Goal: Transaction & Acquisition: Download file/media

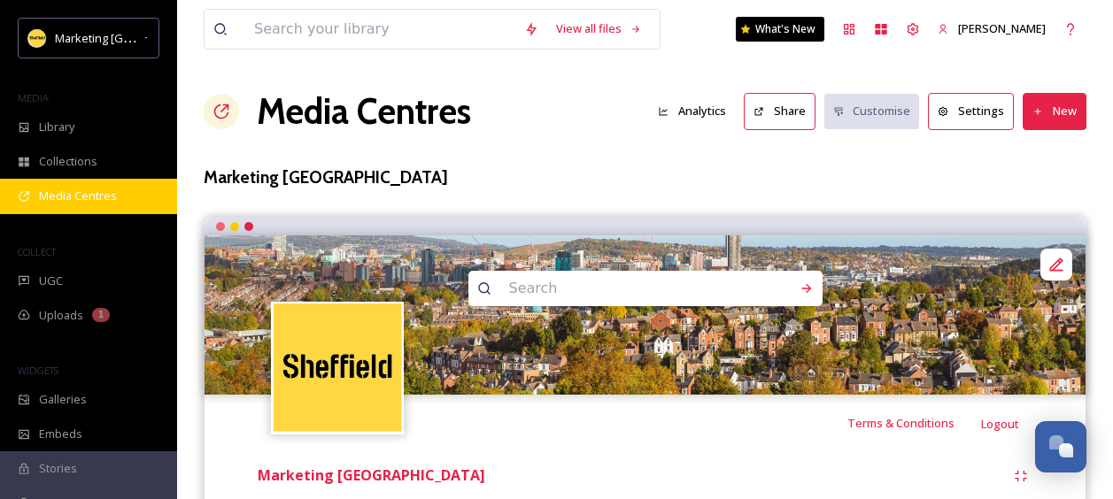
scroll to position [266, 0]
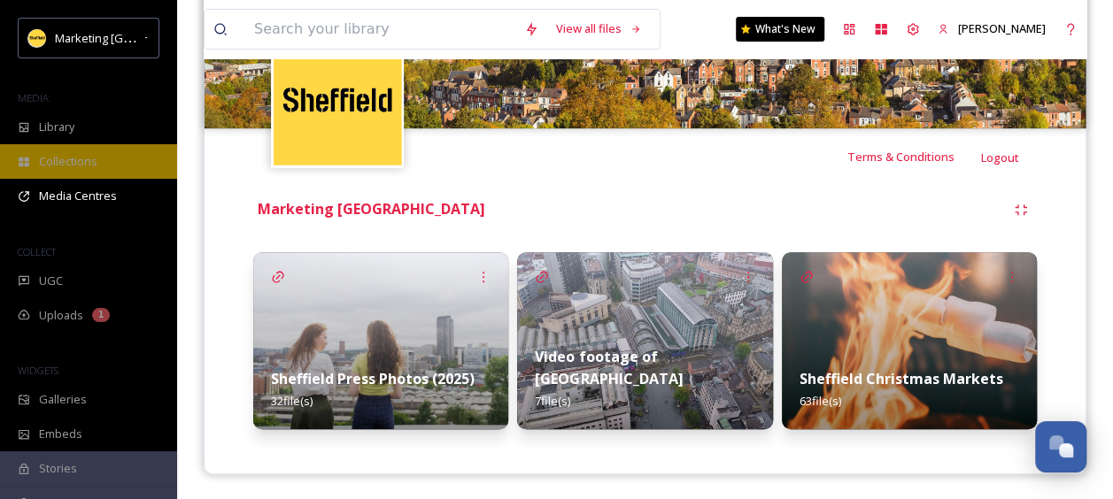
click at [73, 164] on span "Collections" at bounding box center [68, 161] width 58 height 17
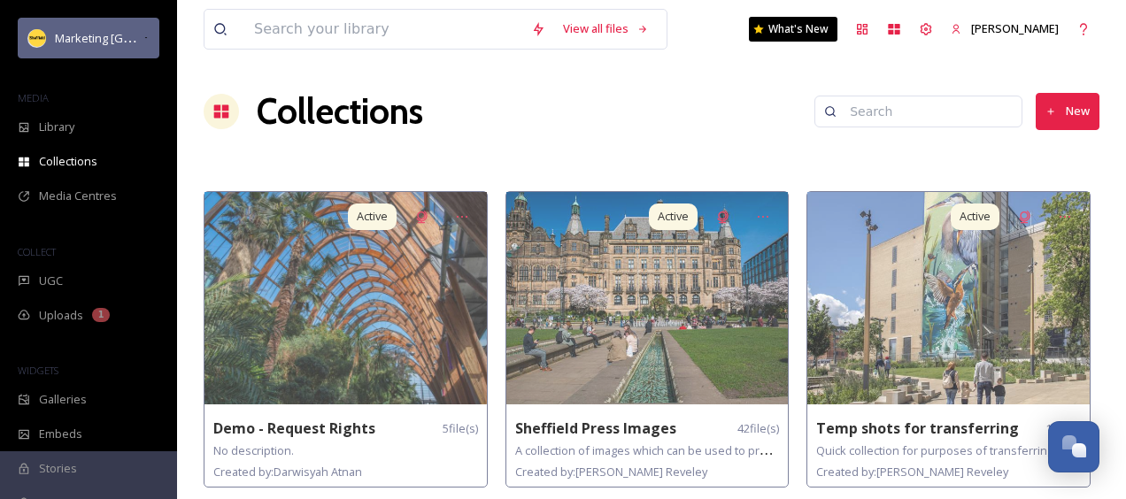
click at [87, 32] on span "Marketing [GEOGRAPHIC_DATA]" at bounding box center [139, 37] width 168 height 17
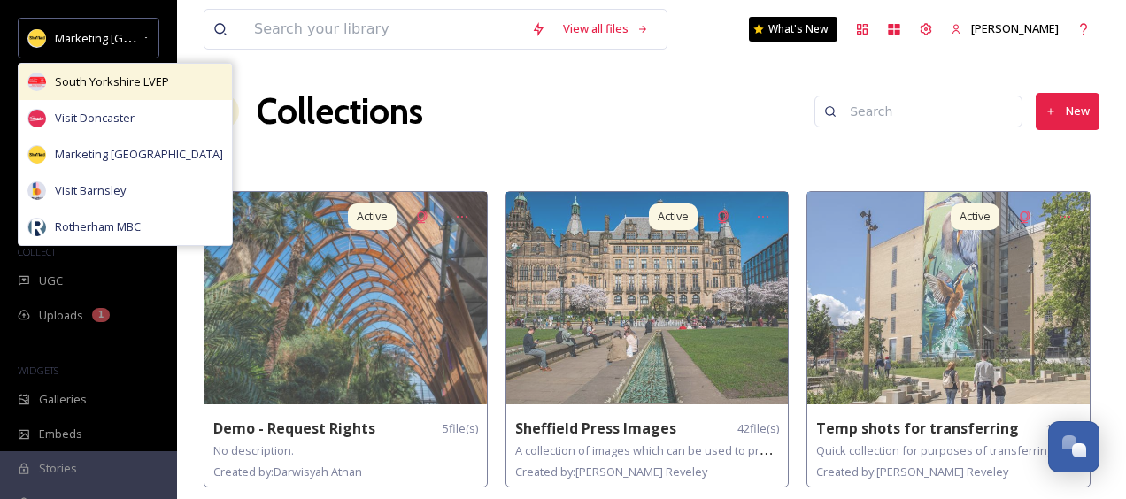
click at [89, 82] on span "South Yorkshire LVEP" at bounding box center [112, 81] width 114 height 17
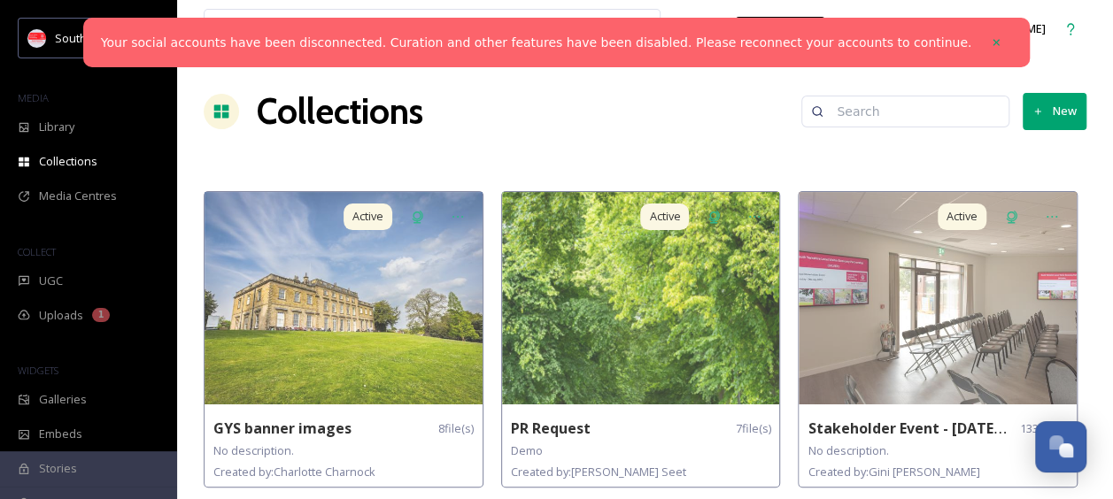
click at [342, 115] on h1 "Collections" at bounding box center [340, 111] width 166 height 53
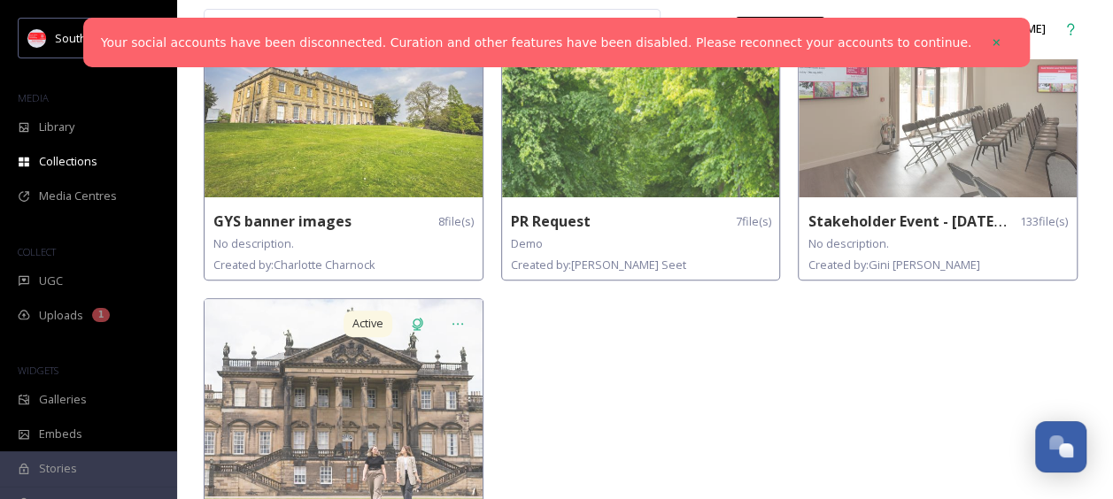
scroll to position [309, 0]
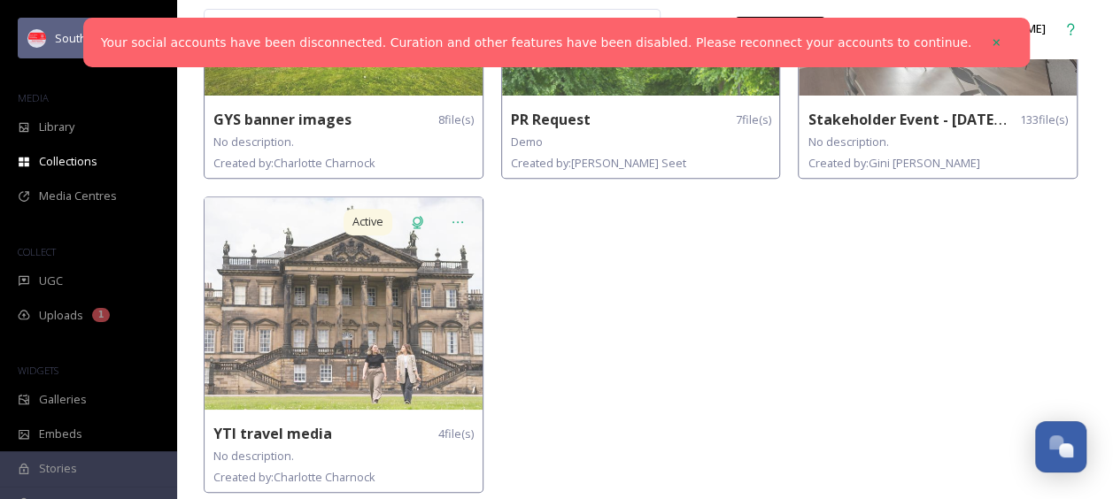
click at [71, 26] on div "South Yorkshire LVEP" at bounding box center [89, 38] width 142 height 41
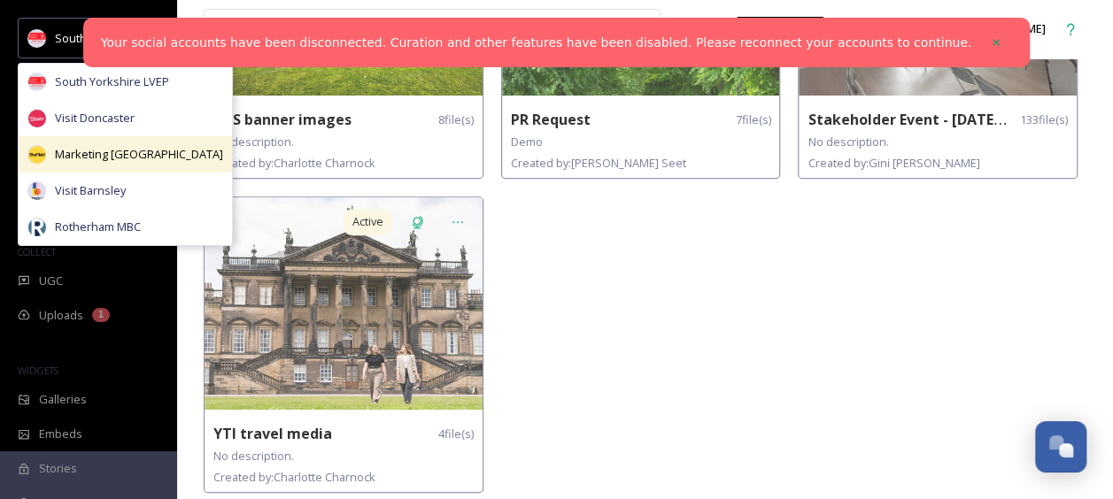
click at [78, 147] on span "Marketing [GEOGRAPHIC_DATA]" at bounding box center [139, 154] width 168 height 17
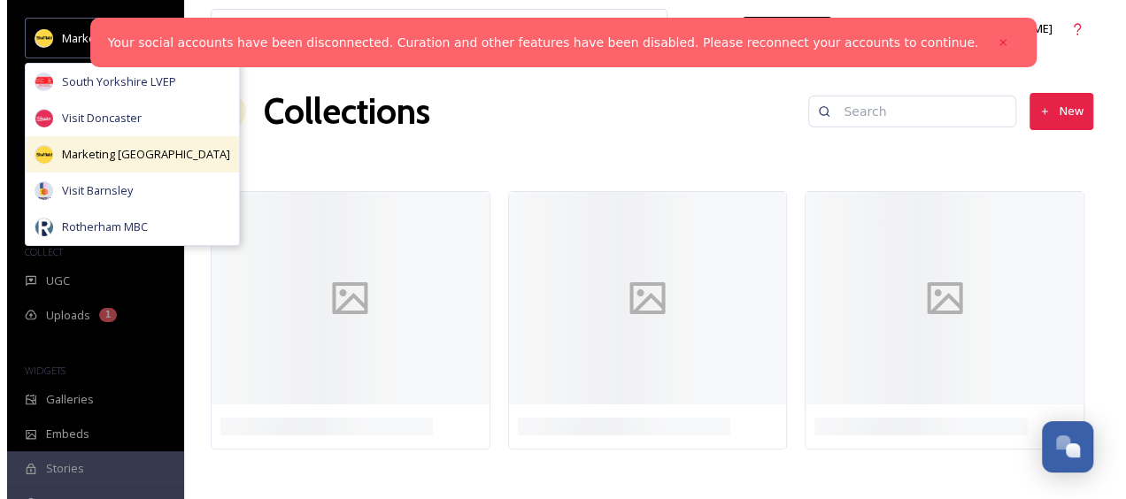
scroll to position [0, 0]
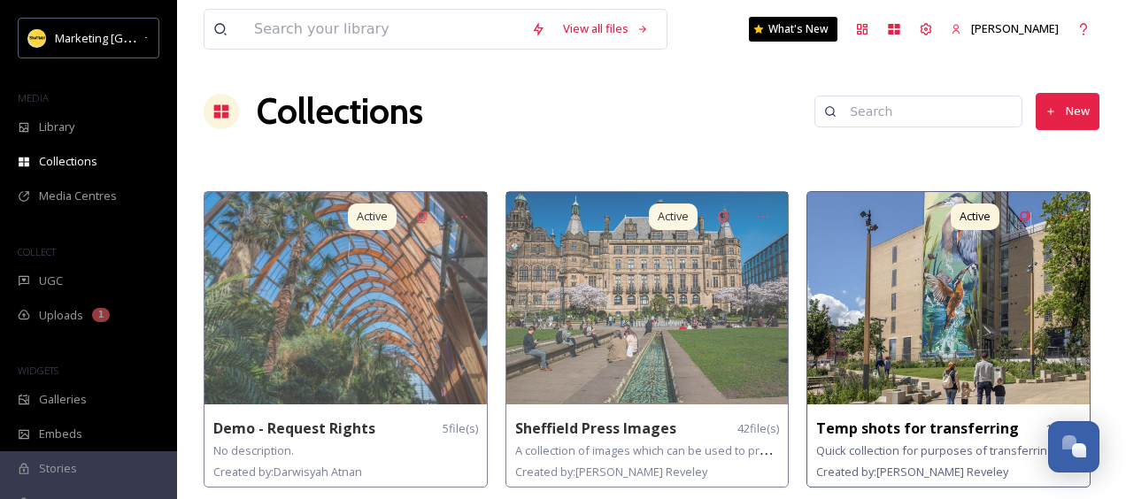
click at [898, 289] on img at bounding box center [948, 298] width 282 height 212
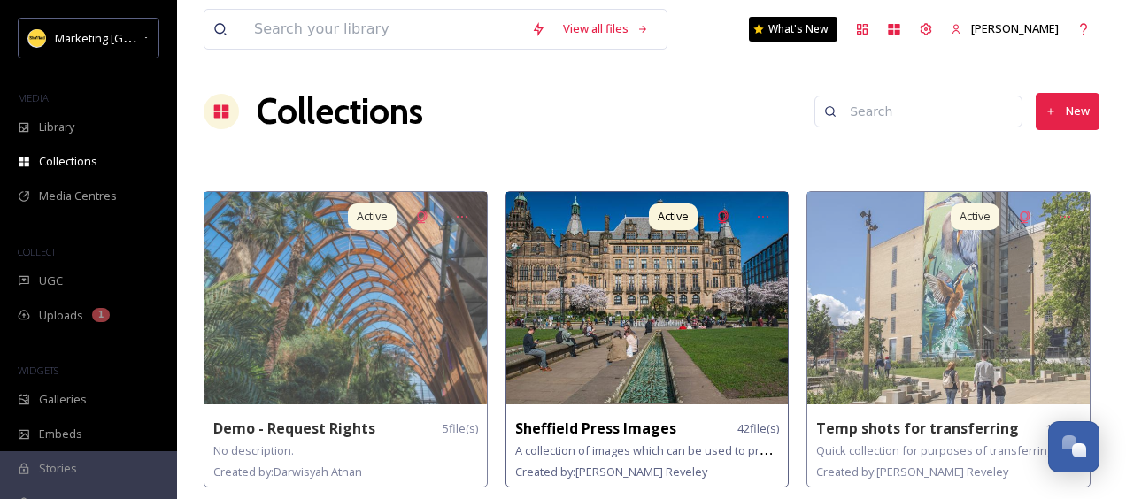
click at [622, 326] on img at bounding box center [647, 298] width 282 height 212
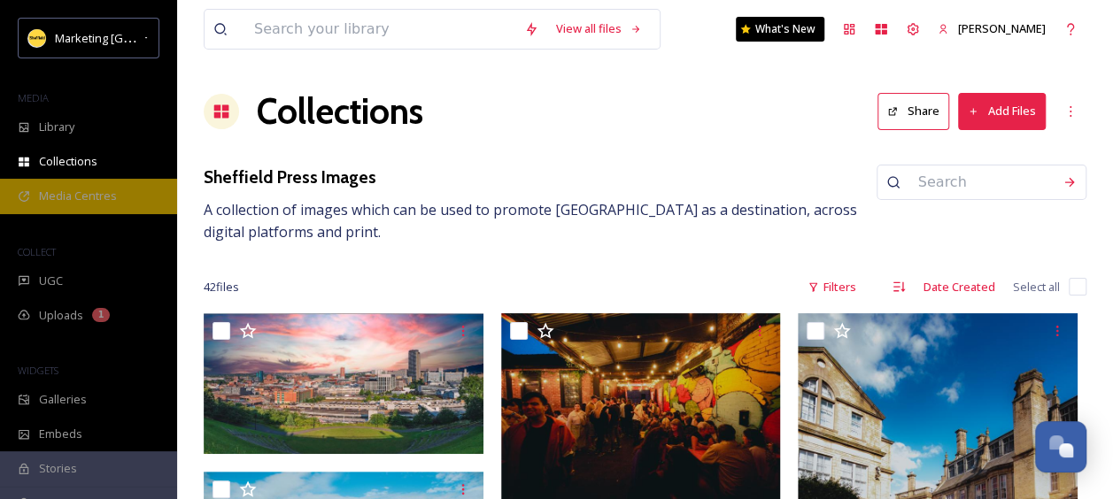
click at [60, 193] on span "Media Centres" at bounding box center [78, 196] width 78 height 17
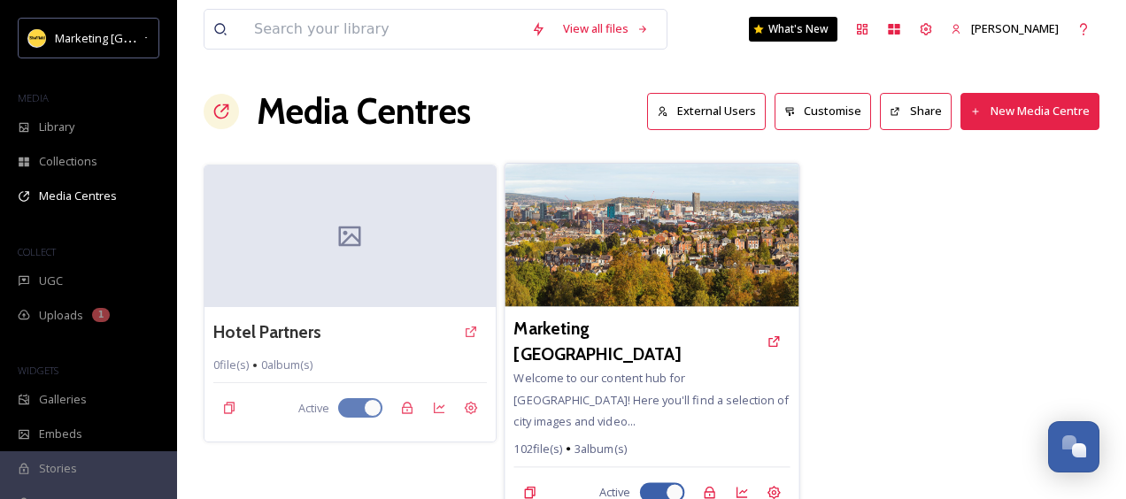
click at [600, 232] on img at bounding box center [652, 235] width 294 height 143
click at [697, 235] on img at bounding box center [652, 235] width 294 height 143
click at [746, 226] on img at bounding box center [652, 235] width 294 height 143
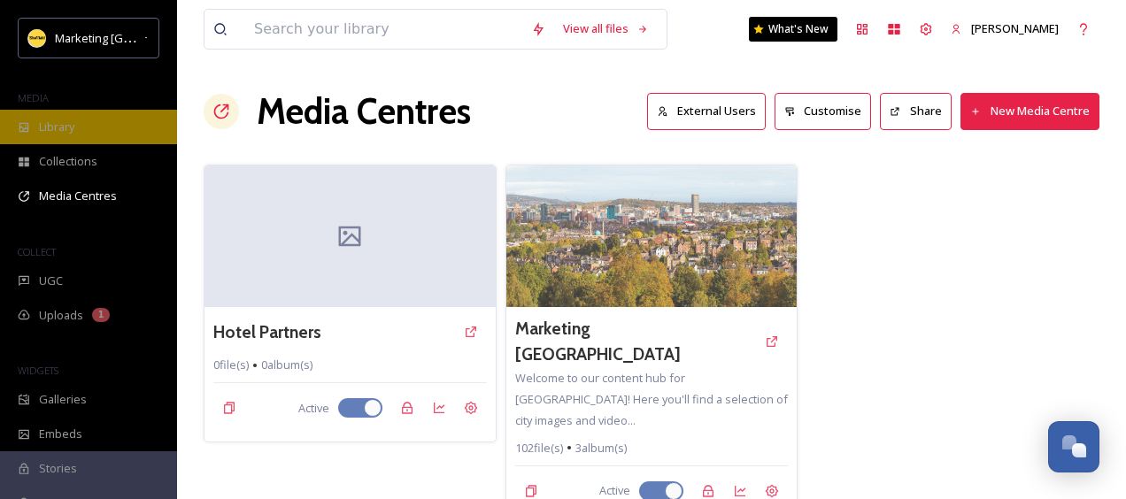
click at [58, 121] on span "Library" at bounding box center [56, 127] width 35 height 17
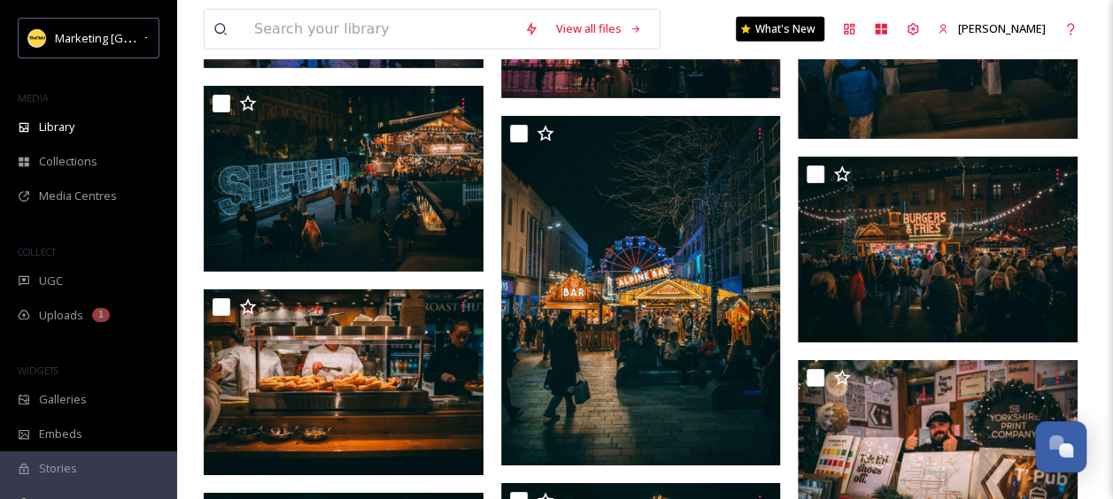
scroll to position [2884, 0]
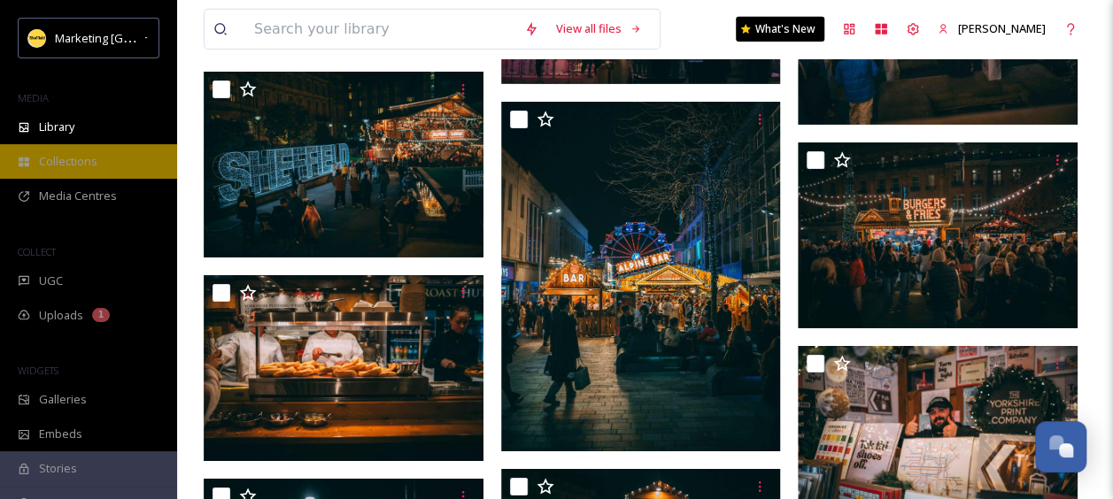
click at [78, 153] on span "Collections" at bounding box center [68, 161] width 58 height 17
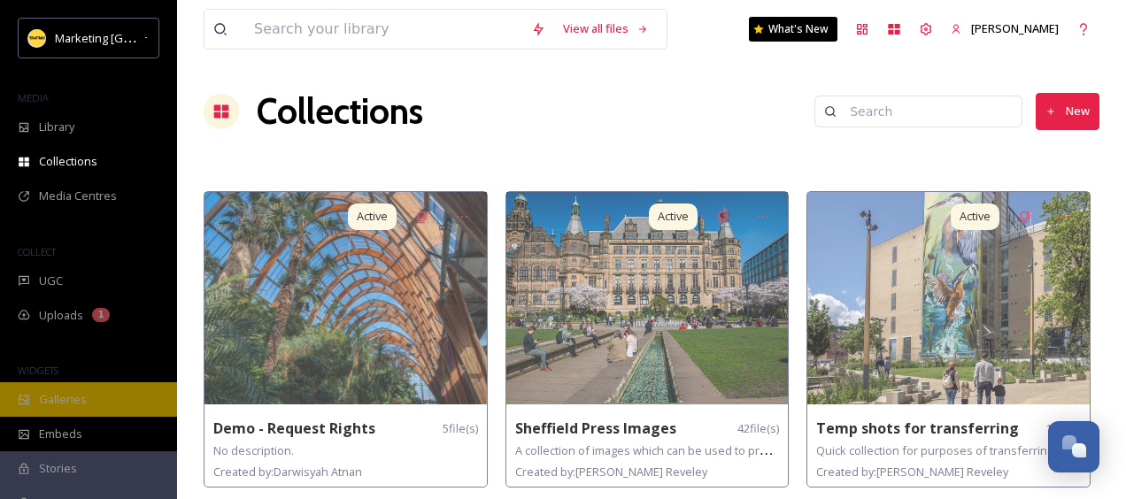
click at [44, 402] on span "Galleries" at bounding box center [63, 399] width 48 height 17
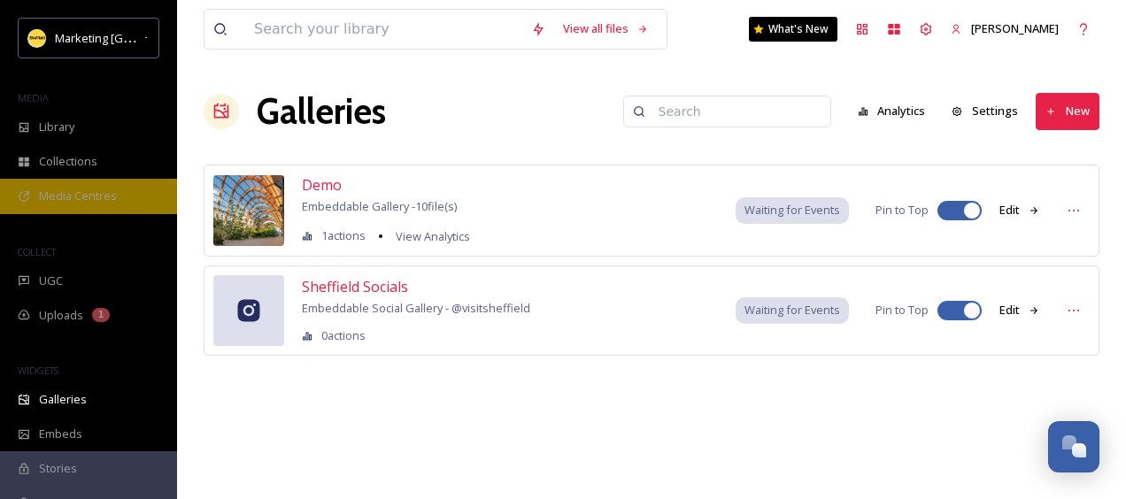
click at [80, 182] on div "Media Centres" at bounding box center [88, 196] width 177 height 35
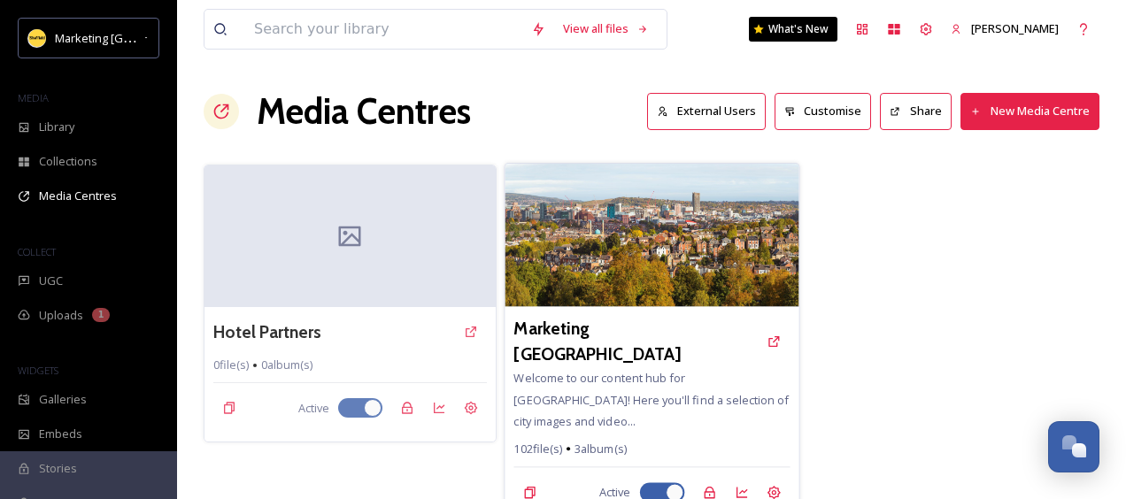
click at [613, 251] on img at bounding box center [652, 235] width 294 height 143
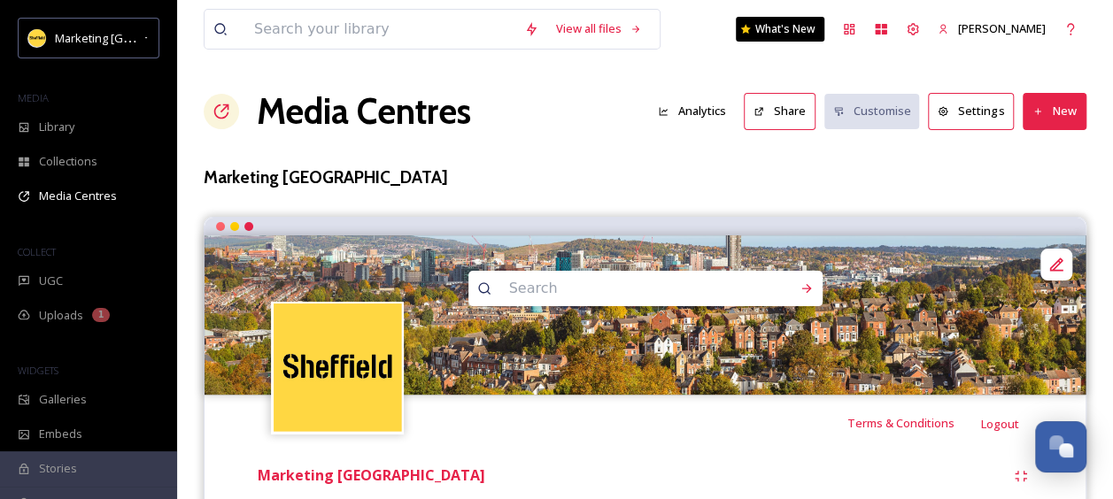
scroll to position [266, 0]
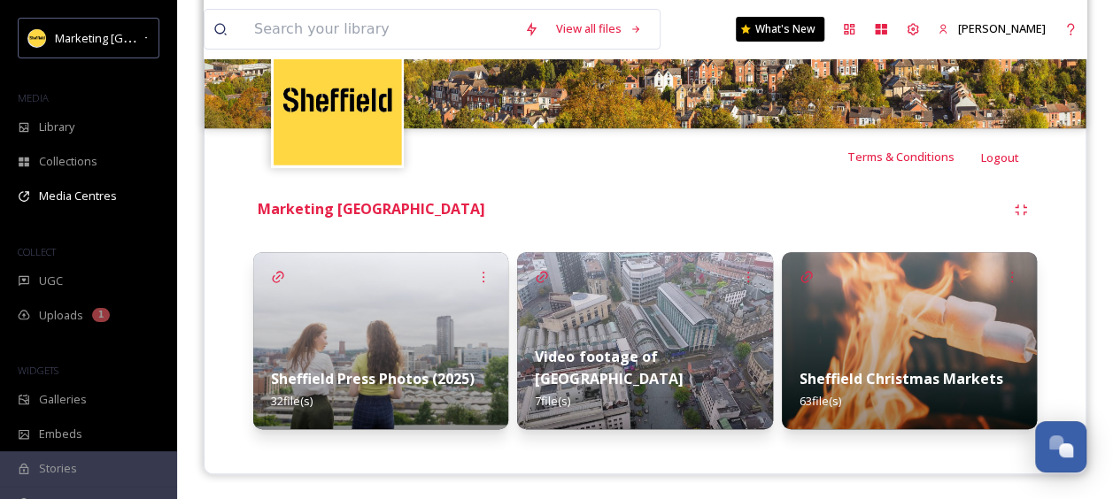
click at [347, 317] on img at bounding box center [380, 340] width 255 height 177
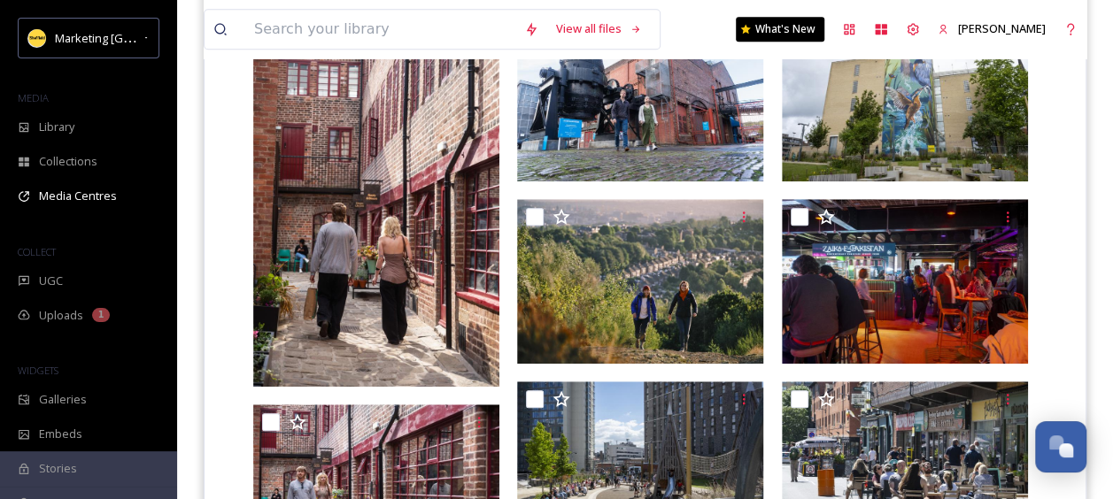
scroll to position [682, 0]
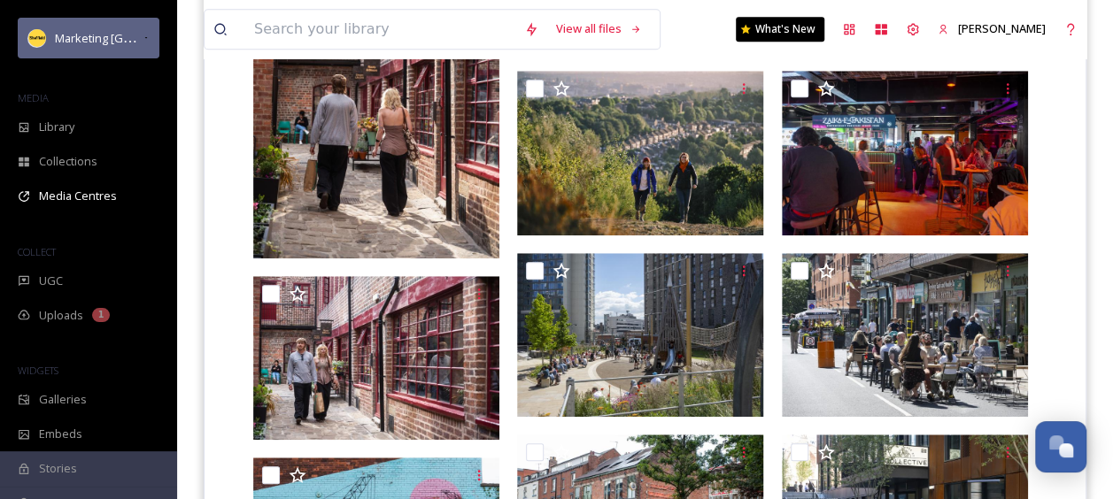
click at [80, 50] on div "Marketing [GEOGRAPHIC_DATA]" at bounding box center [89, 38] width 142 height 41
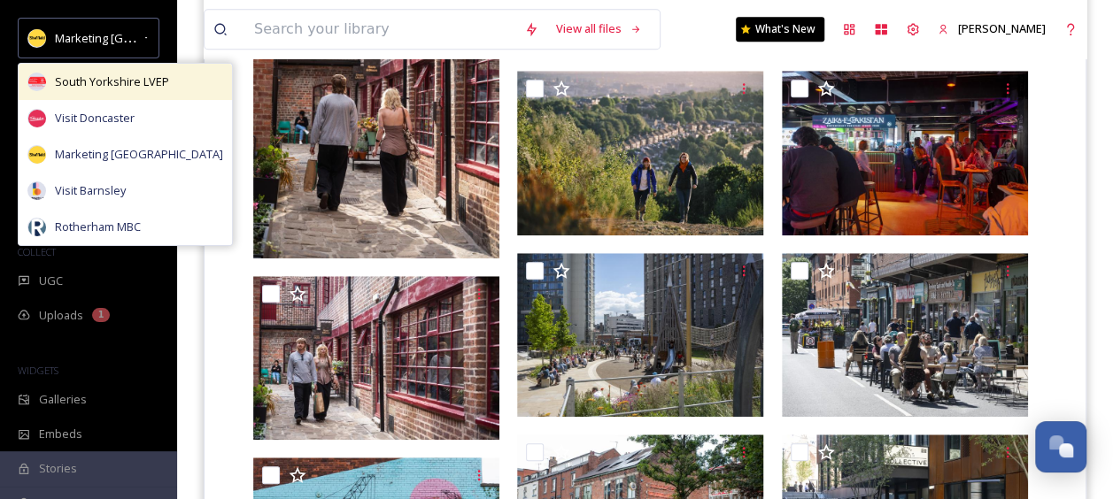
click at [80, 82] on span "South Yorkshire LVEP" at bounding box center [112, 81] width 114 height 17
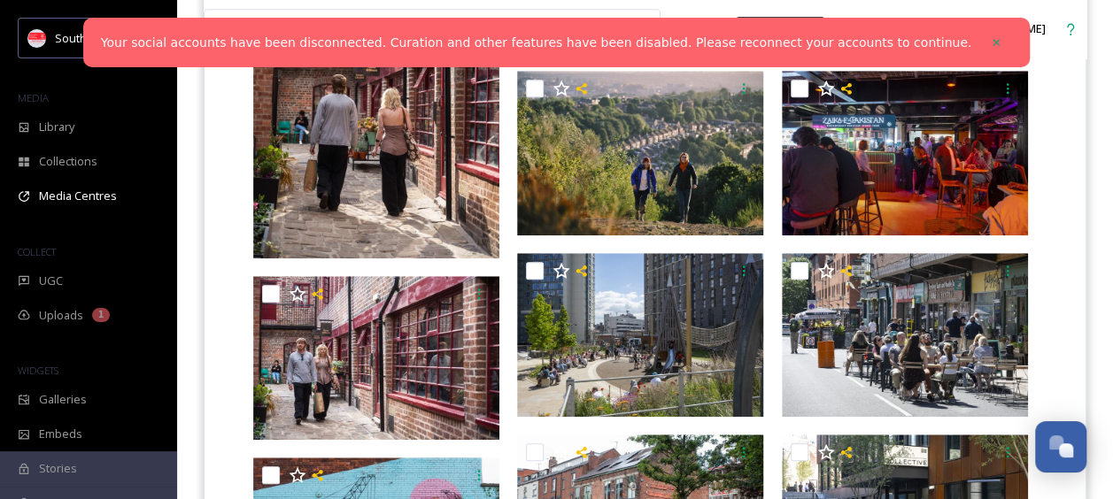
scroll to position [0, 0]
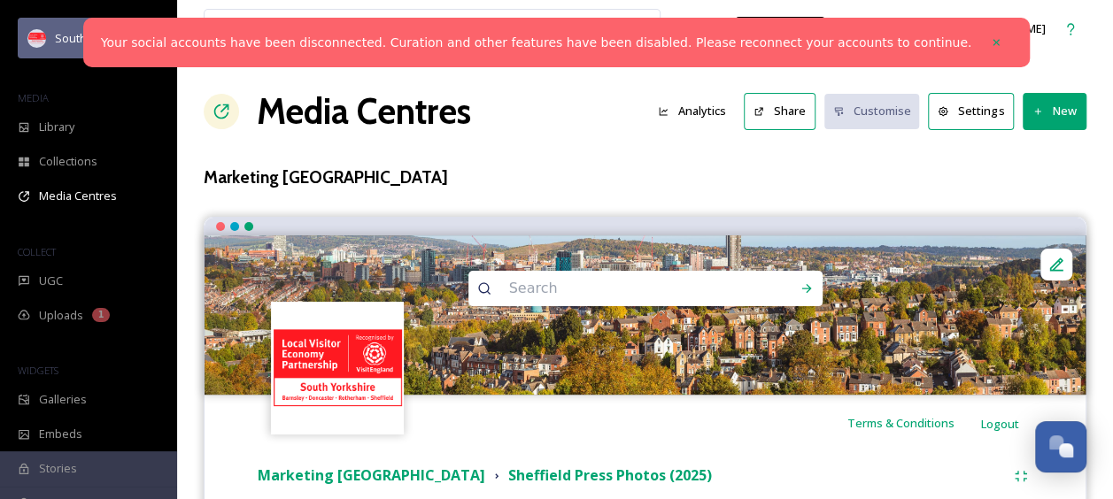
click at [73, 39] on span "South Yorkshire LVEP" at bounding box center [112, 37] width 114 height 17
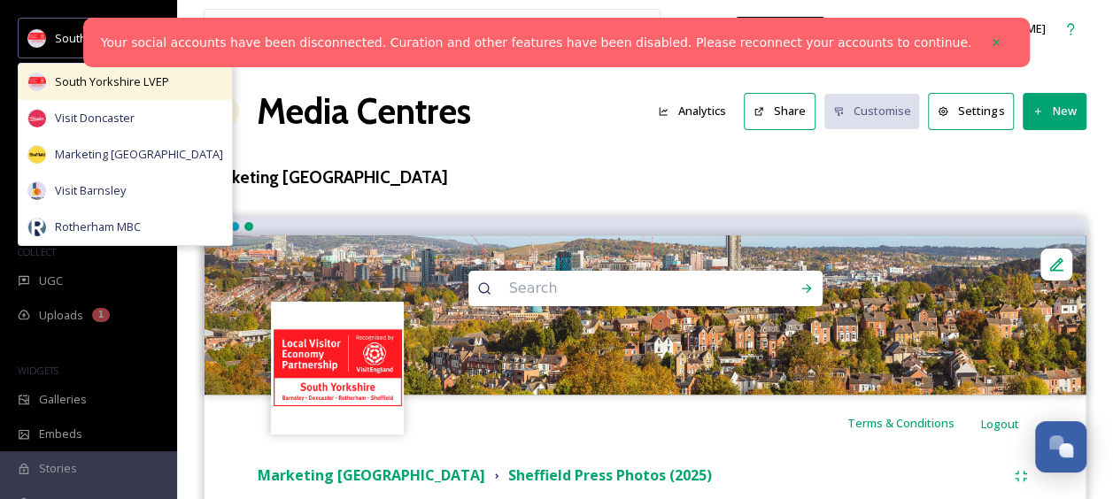
click at [92, 79] on span "South Yorkshire LVEP" at bounding box center [112, 81] width 114 height 17
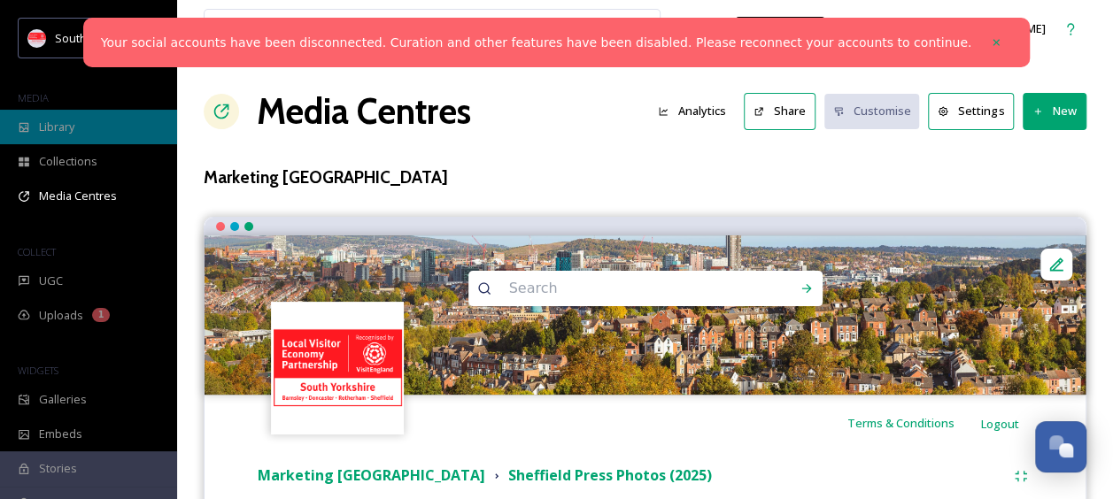
click at [60, 133] on span "Library" at bounding box center [56, 127] width 35 height 17
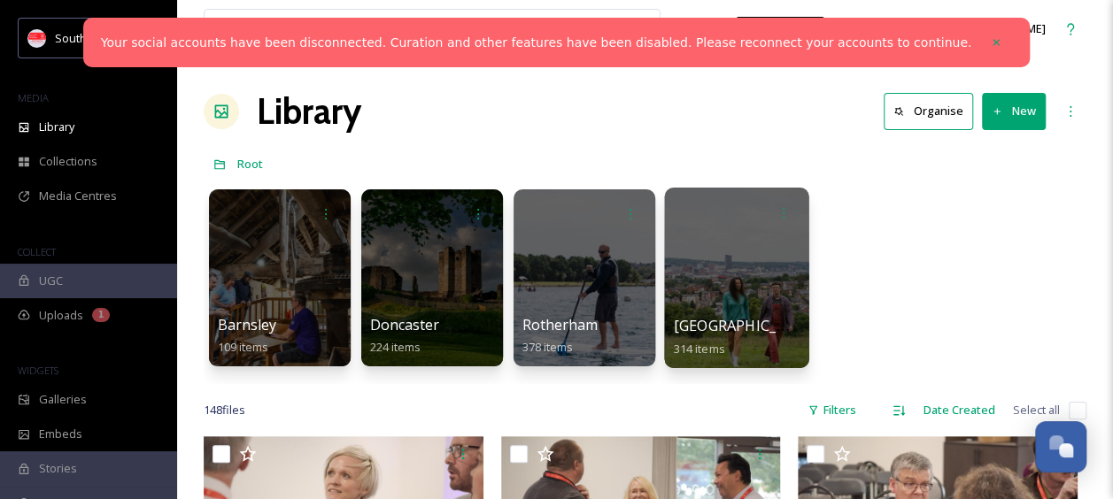
click at [753, 261] on div at bounding box center [736, 278] width 144 height 181
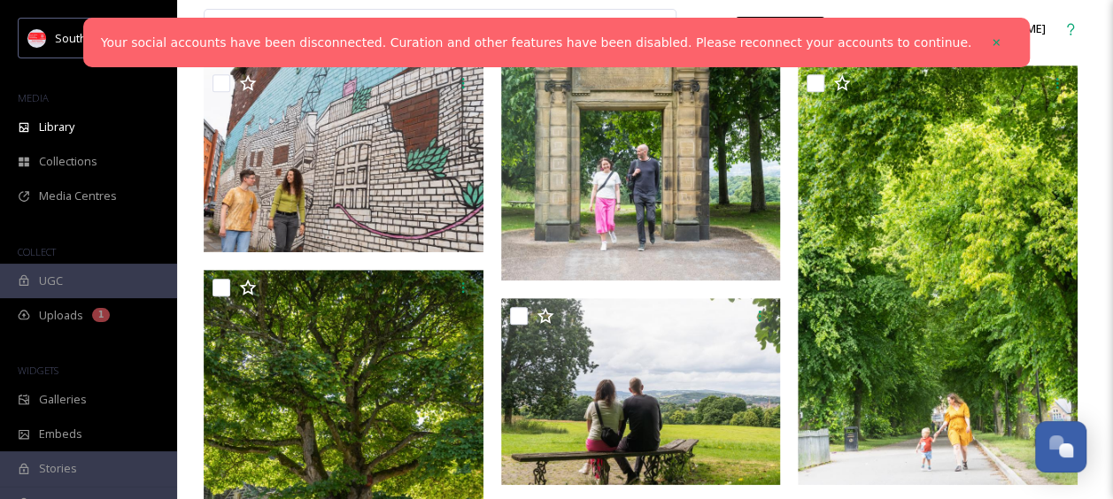
scroll to position [584, 0]
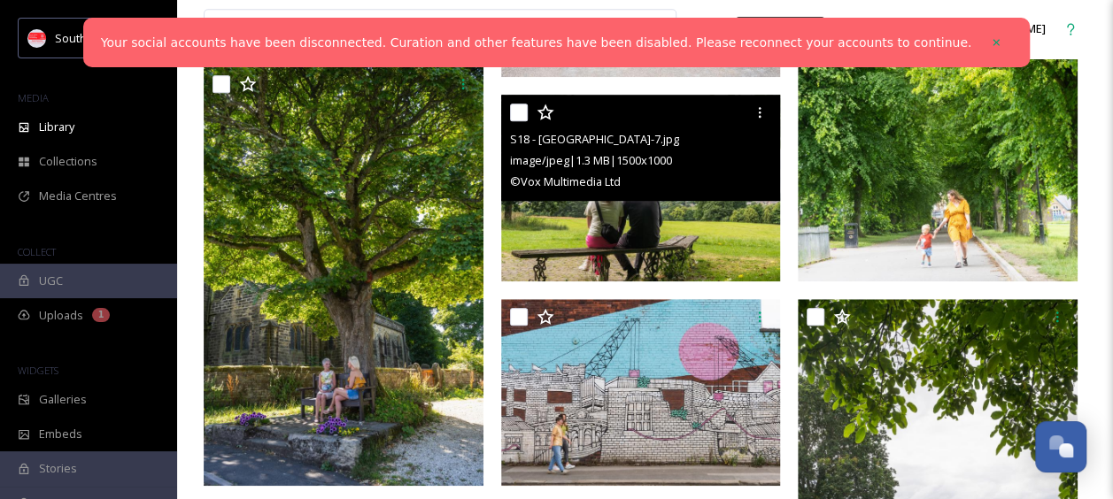
click at [613, 222] on img at bounding box center [641, 188] width 280 height 187
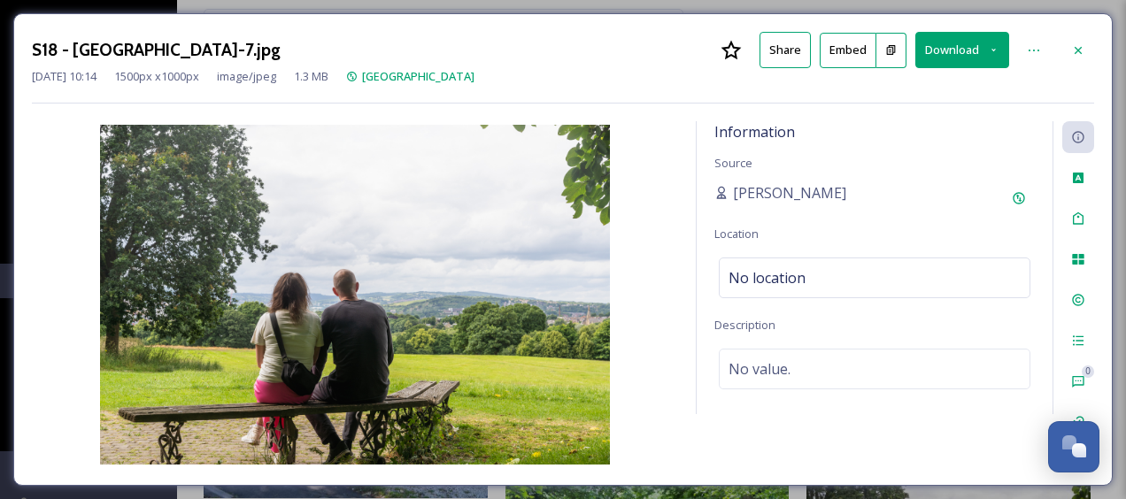
click at [944, 59] on button "Download" at bounding box center [962, 50] width 94 height 36
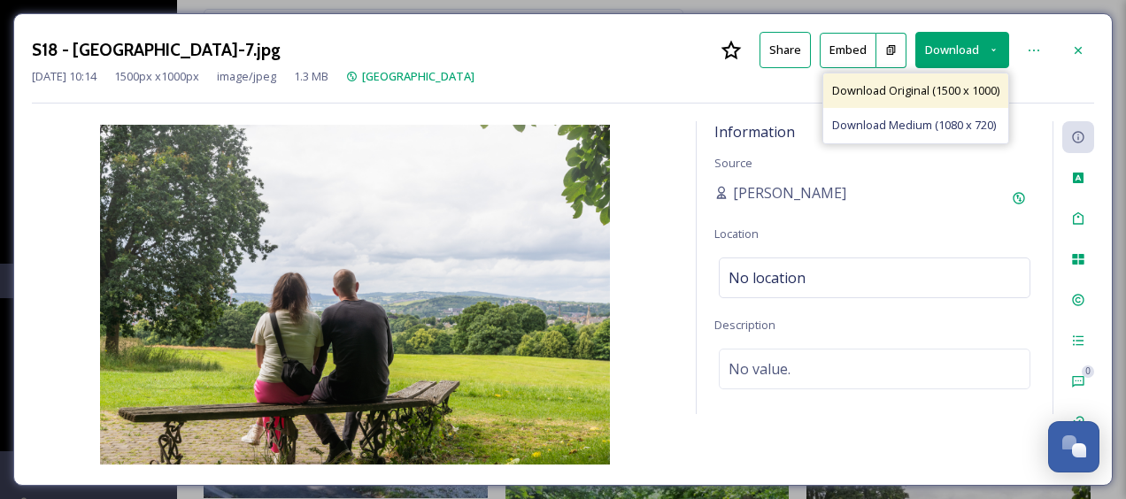
click at [931, 96] on span "Download Original (1500 x 1000)" at bounding box center [915, 90] width 167 height 17
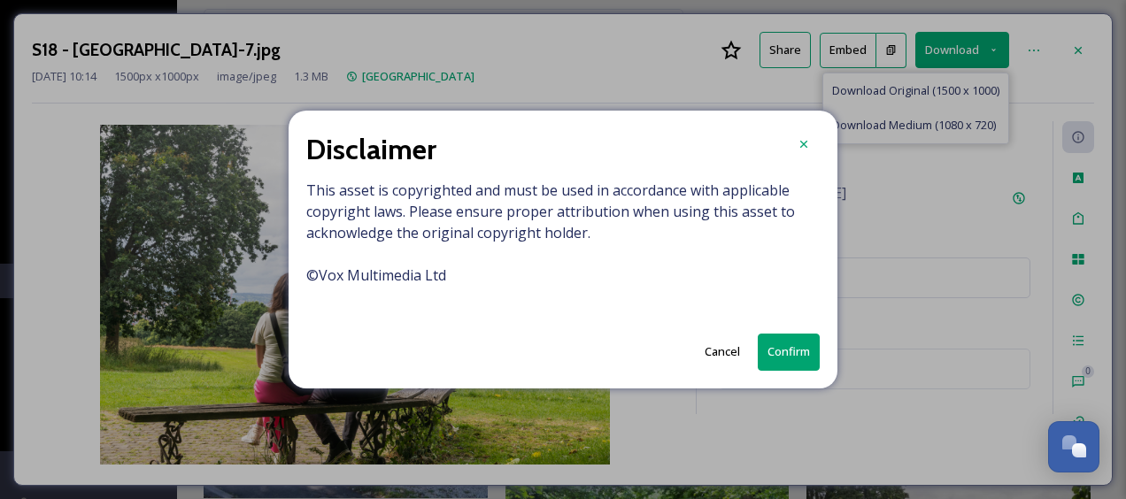
click at [795, 357] on button "Confirm" at bounding box center [789, 352] width 62 height 36
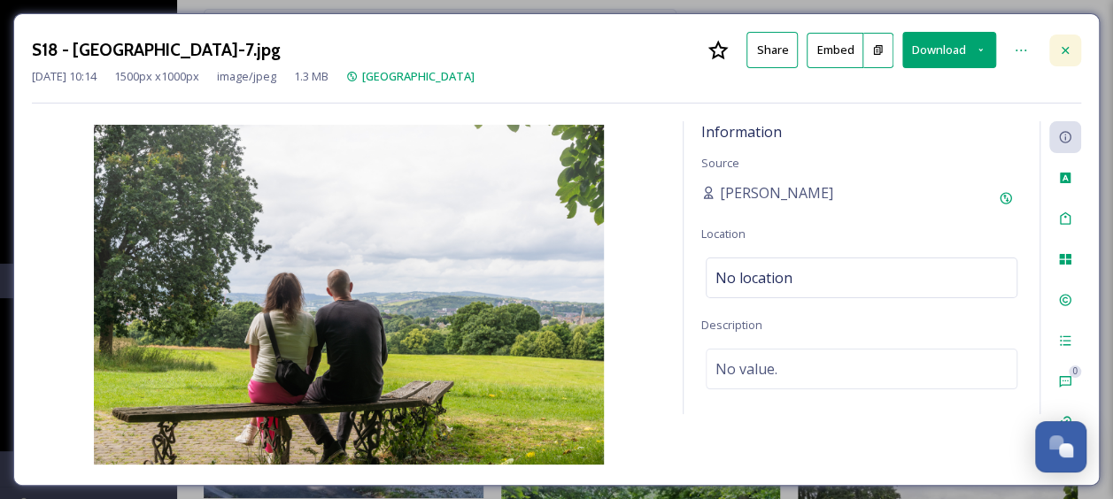
click at [1068, 50] on icon at bounding box center [1065, 50] width 14 height 14
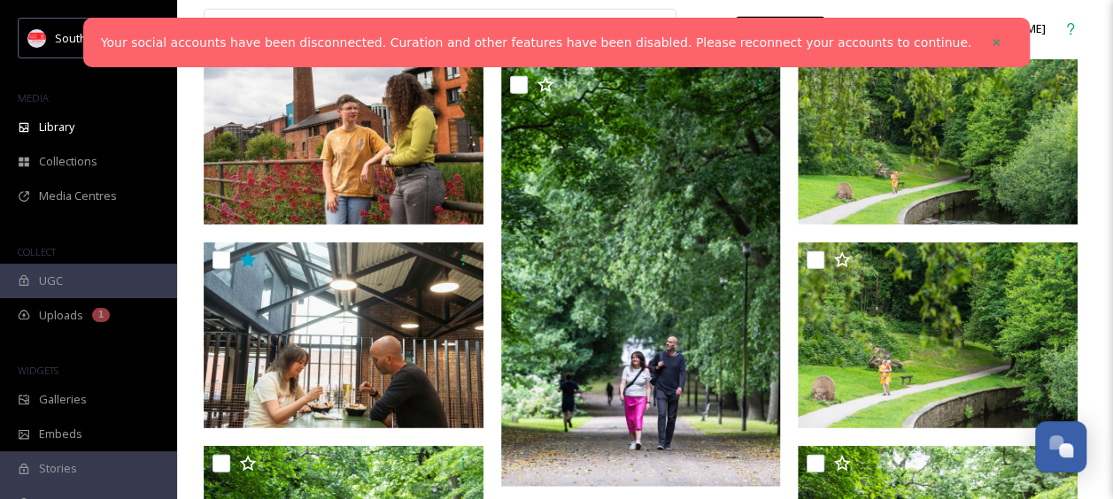
scroll to position [2340, 0]
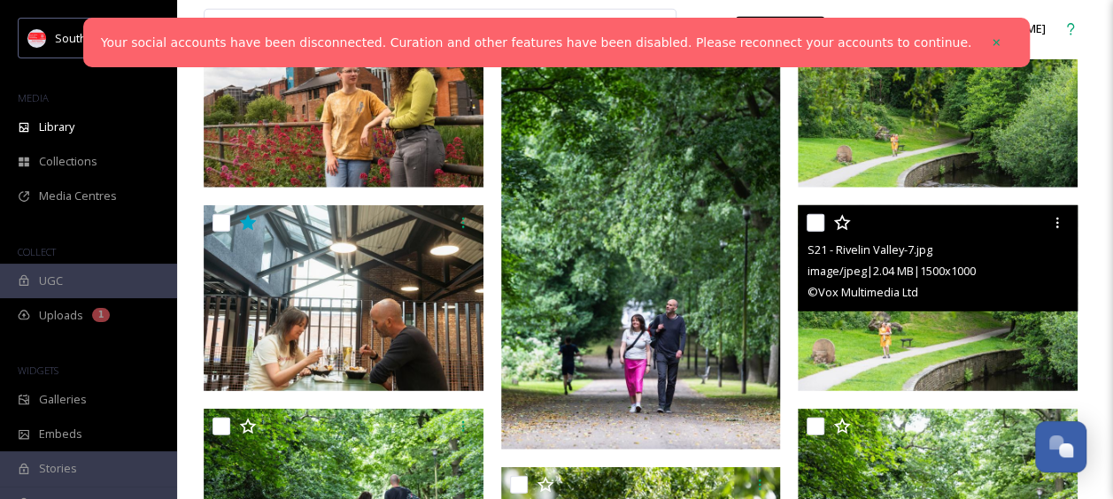
click at [905, 343] on img at bounding box center [938, 298] width 280 height 187
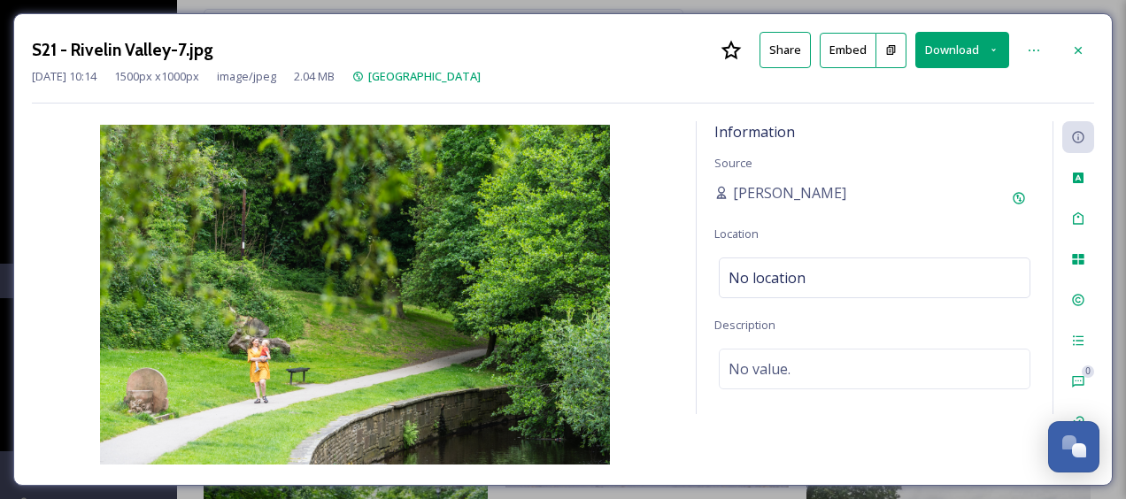
click at [957, 53] on button "Download" at bounding box center [962, 50] width 94 height 36
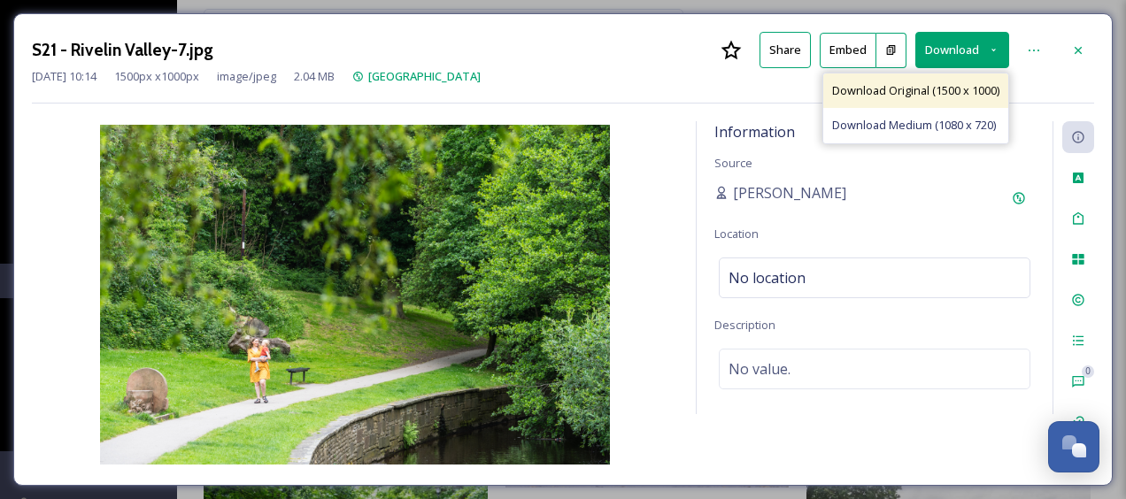
click at [910, 97] on span "Download Original (1500 x 1000)" at bounding box center [915, 90] width 167 height 17
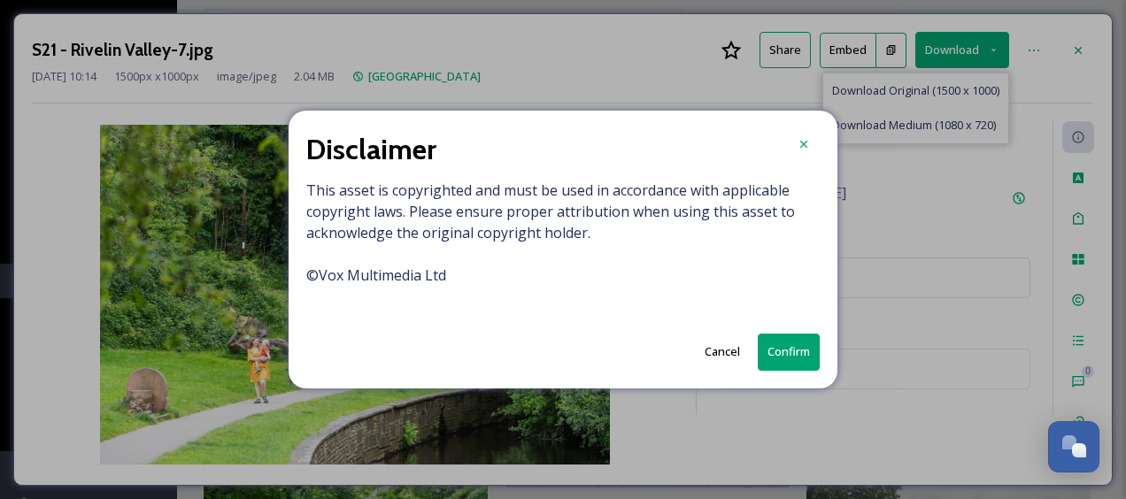
click at [795, 343] on button "Confirm" at bounding box center [789, 352] width 62 height 36
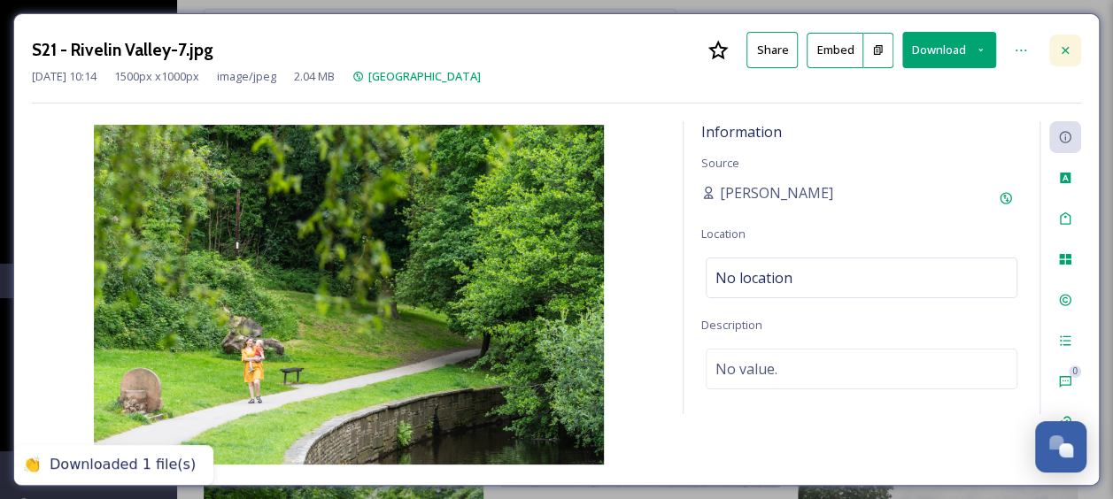
click at [1078, 48] on div at bounding box center [1065, 51] width 32 height 32
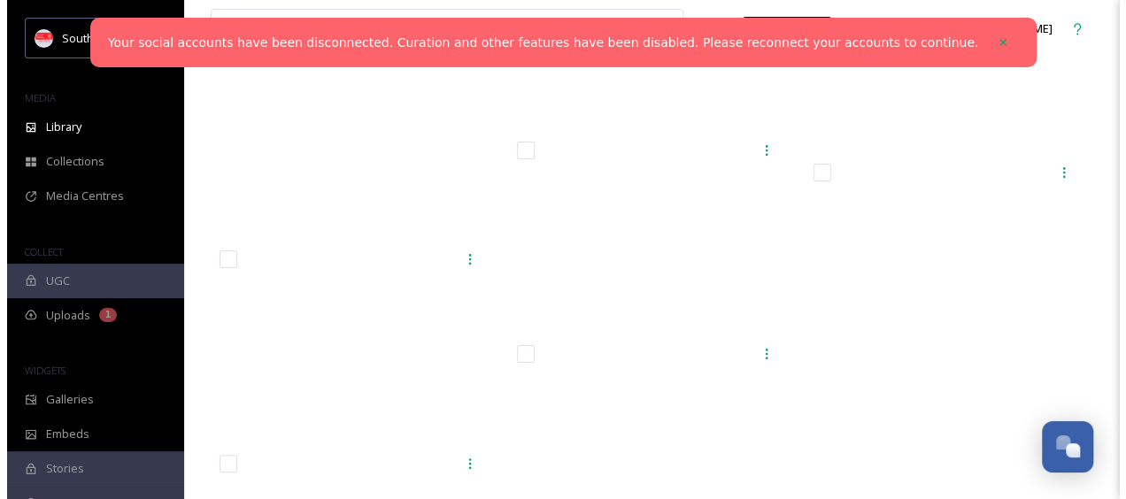
scroll to position [16542, 0]
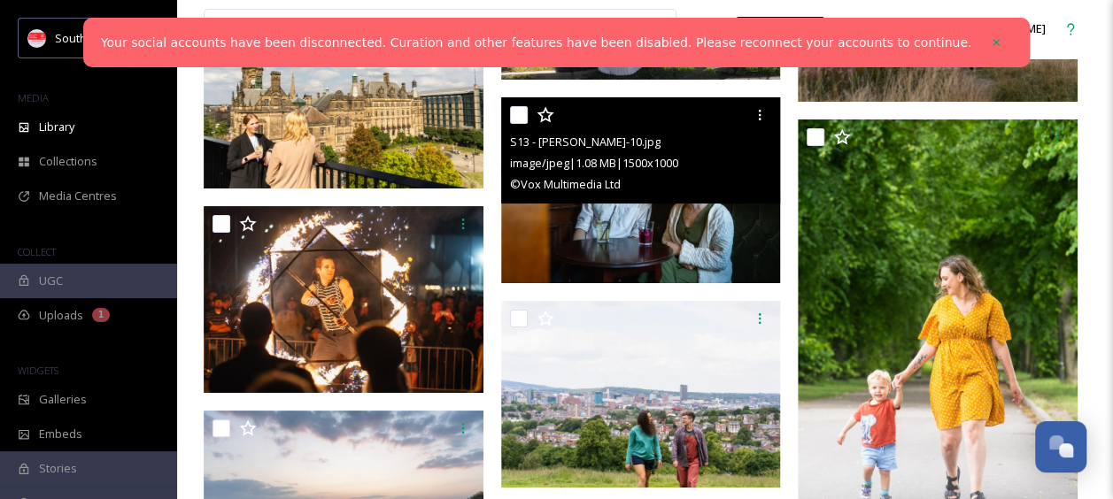
click at [652, 233] on img at bounding box center [641, 190] width 280 height 187
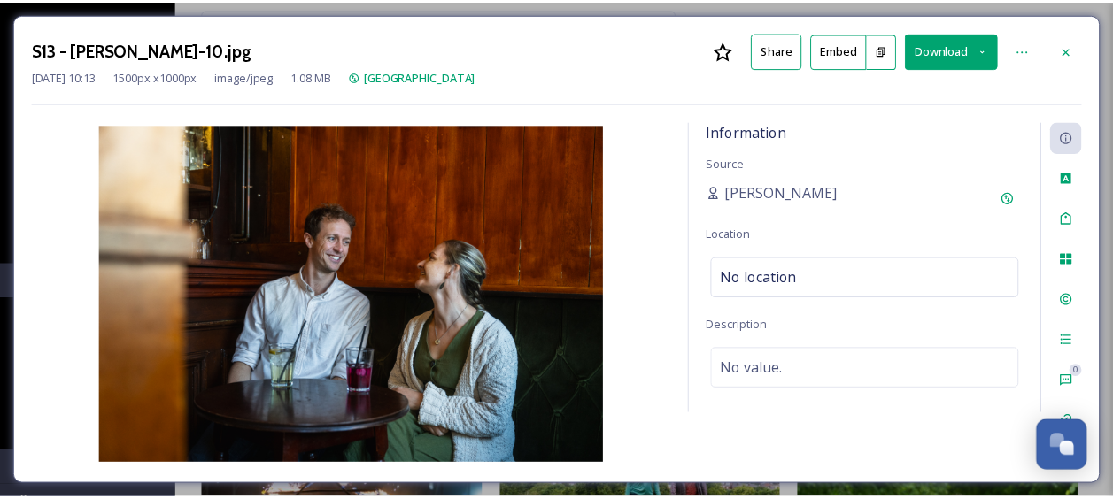
scroll to position [16782, 0]
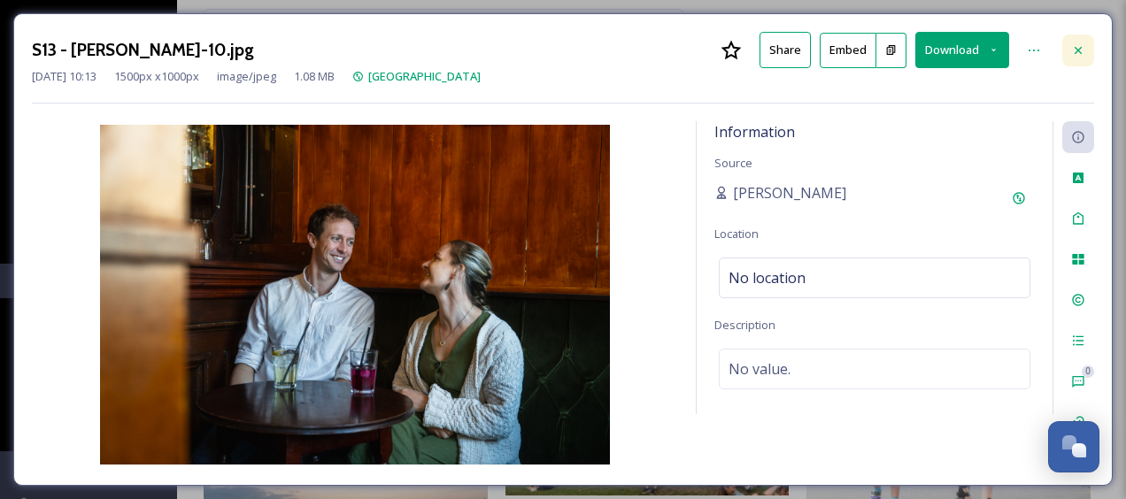
click at [1075, 43] on icon at bounding box center [1078, 50] width 14 height 14
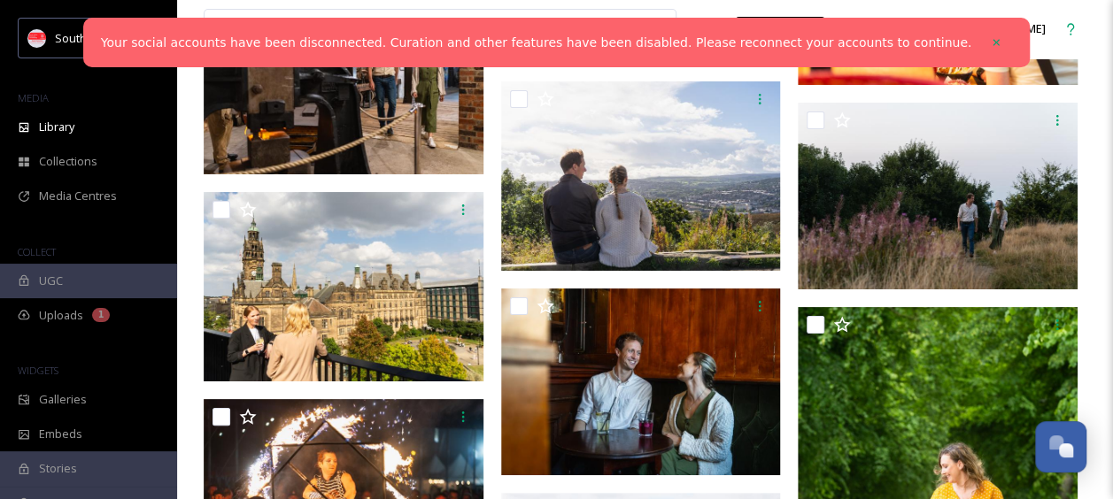
scroll to position [16521, 0]
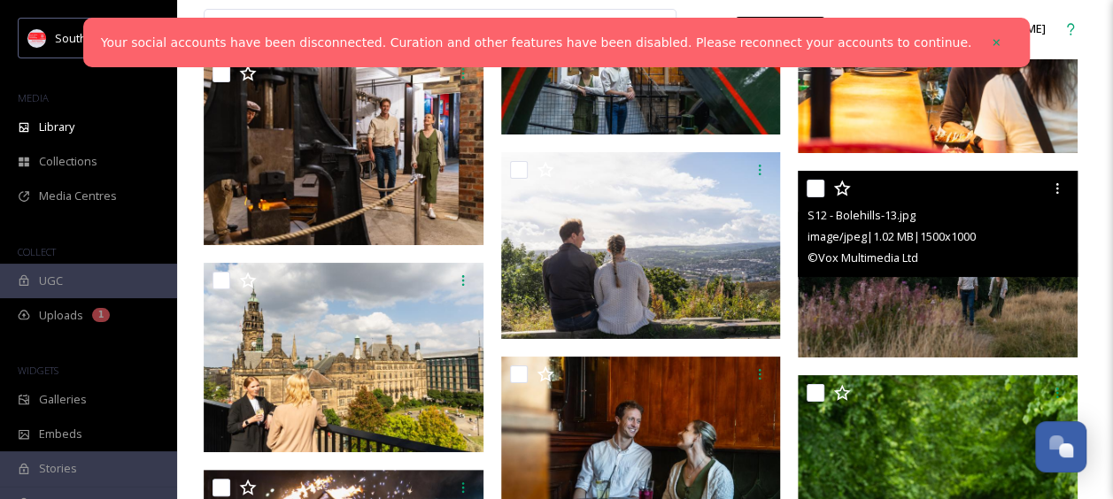
click at [937, 341] on img at bounding box center [938, 264] width 280 height 187
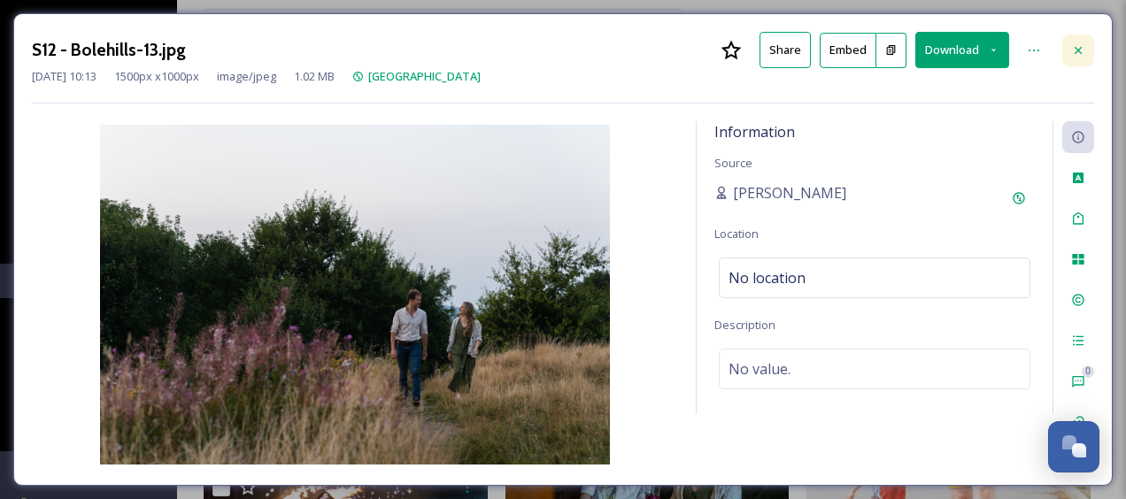
click at [1080, 53] on icon at bounding box center [1078, 50] width 14 height 14
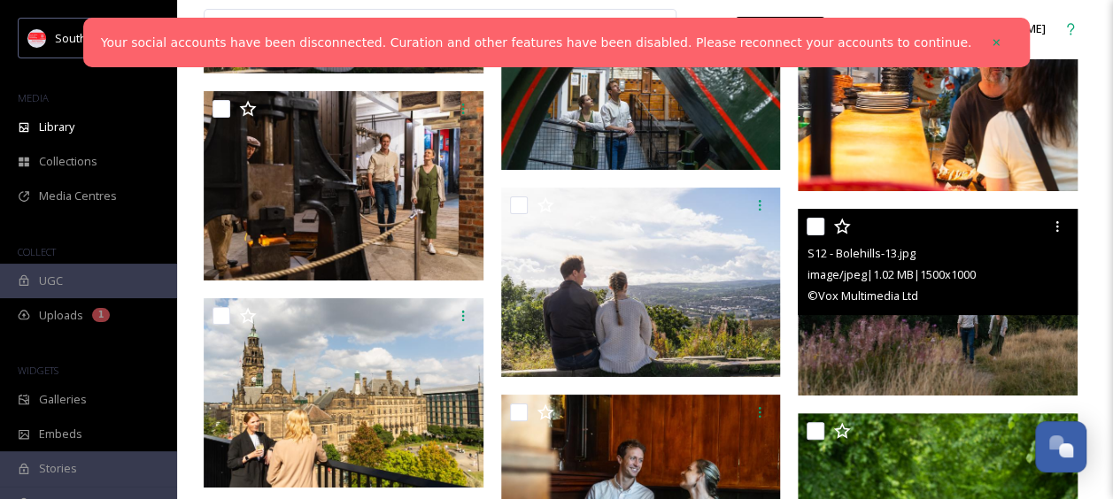
scroll to position [16451, 0]
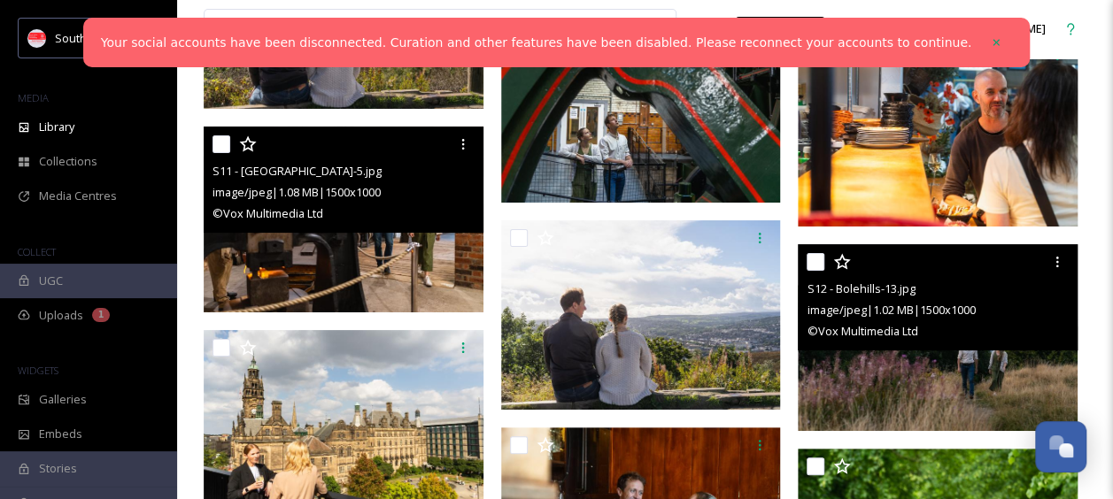
click at [359, 236] on img at bounding box center [344, 220] width 280 height 187
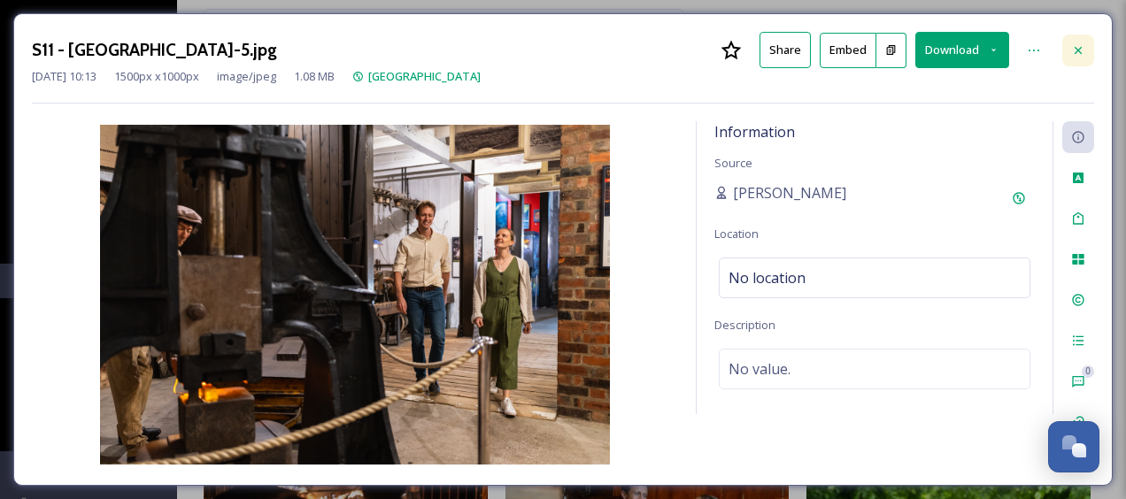
click at [1083, 44] on icon at bounding box center [1078, 50] width 14 height 14
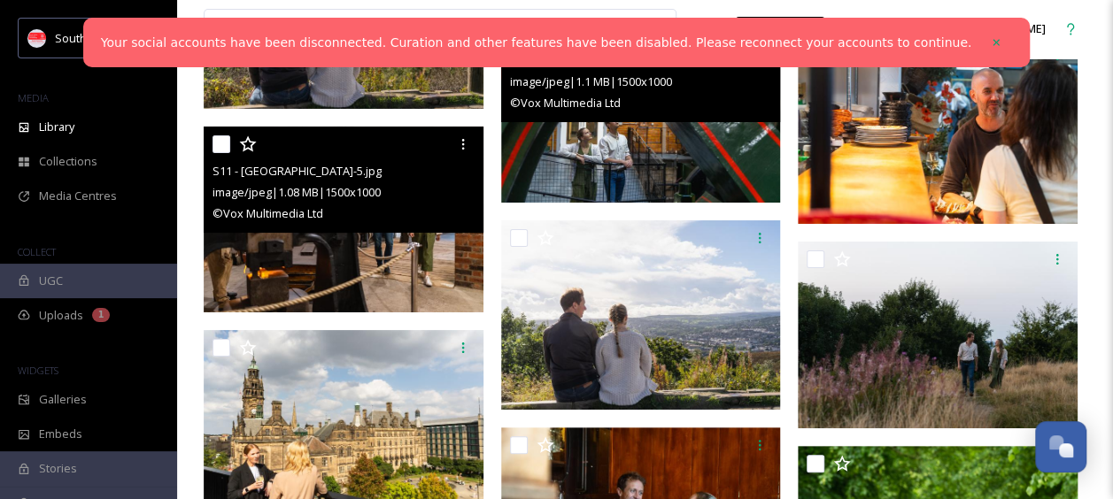
click at [660, 144] on img at bounding box center [641, 109] width 280 height 187
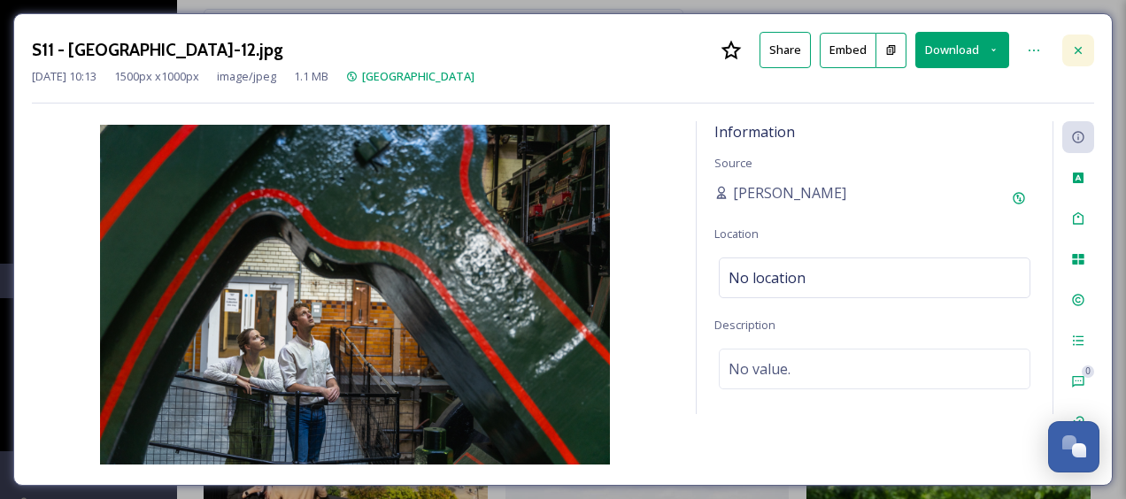
click at [1085, 50] on icon at bounding box center [1078, 50] width 14 height 14
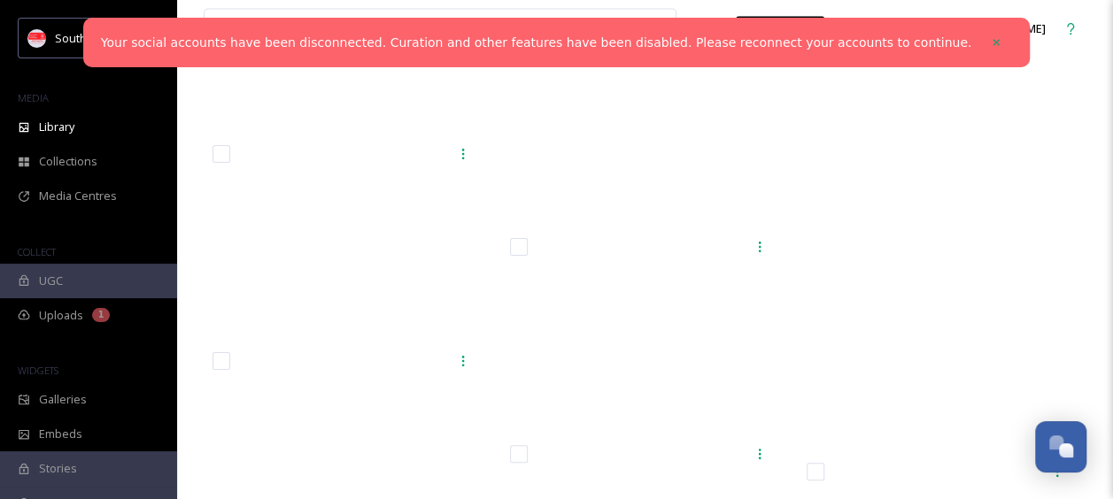
scroll to position [25391, 0]
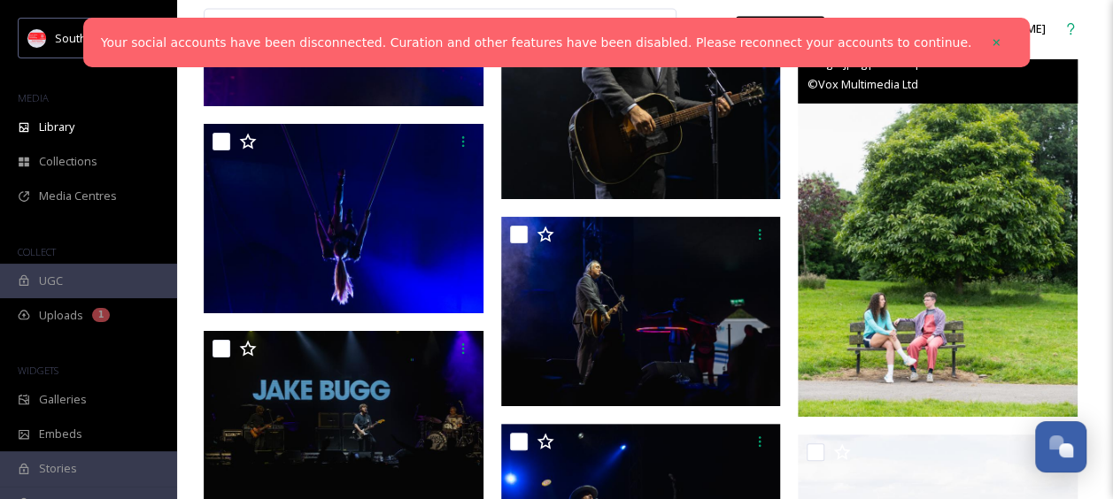
click at [932, 276] on img at bounding box center [938, 207] width 280 height 420
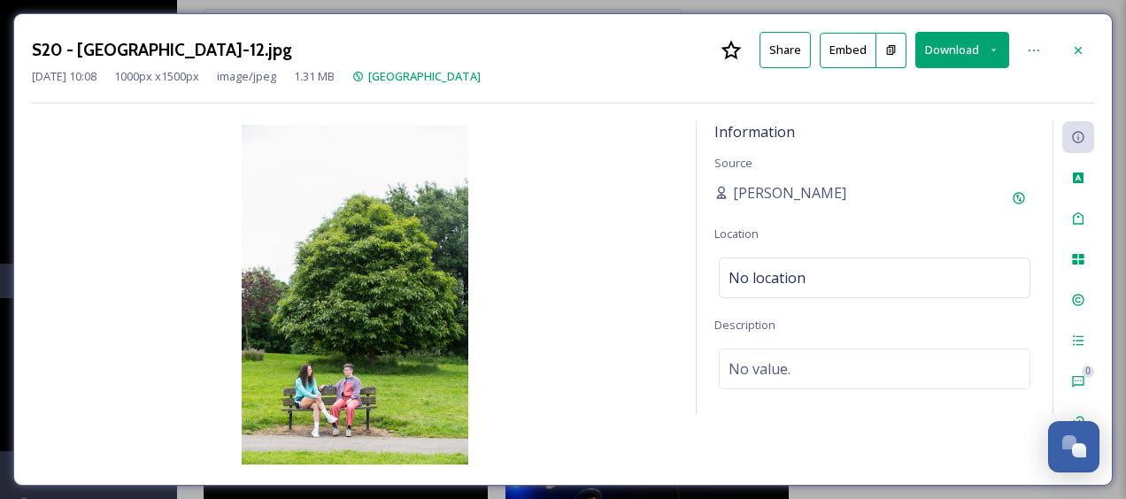
click at [959, 58] on button "Download" at bounding box center [962, 50] width 94 height 36
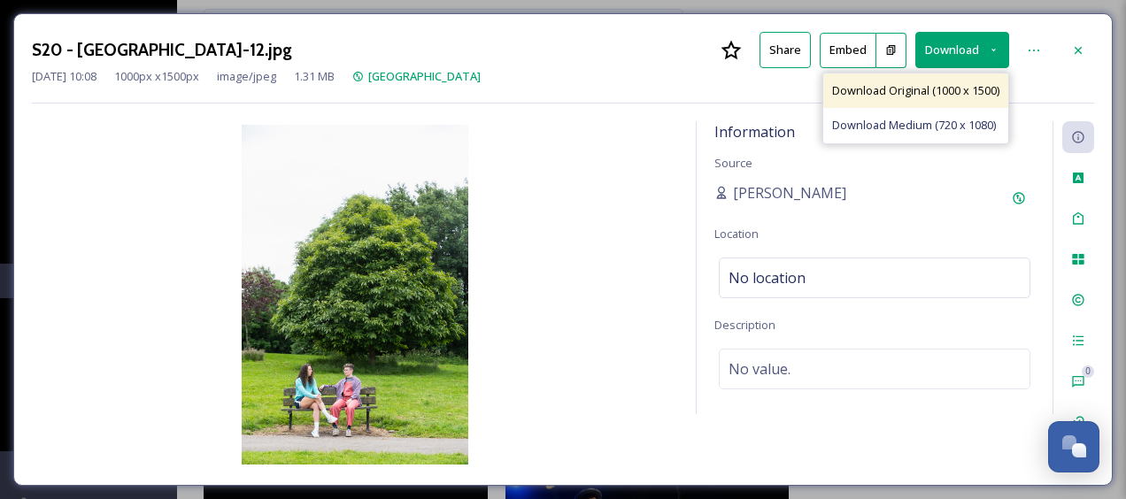
click at [921, 90] on span "Download Original (1000 x 1500)" at bounding box center [915, 90] width 167 height 17
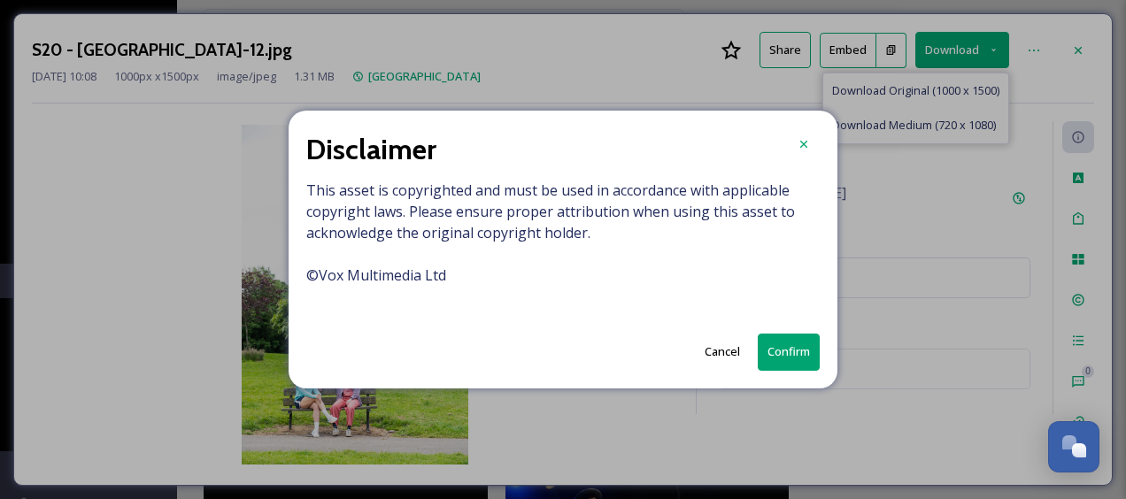
click at [807, 342] on button "Confirm" at bounding box center [789, 352] width 62 height 36
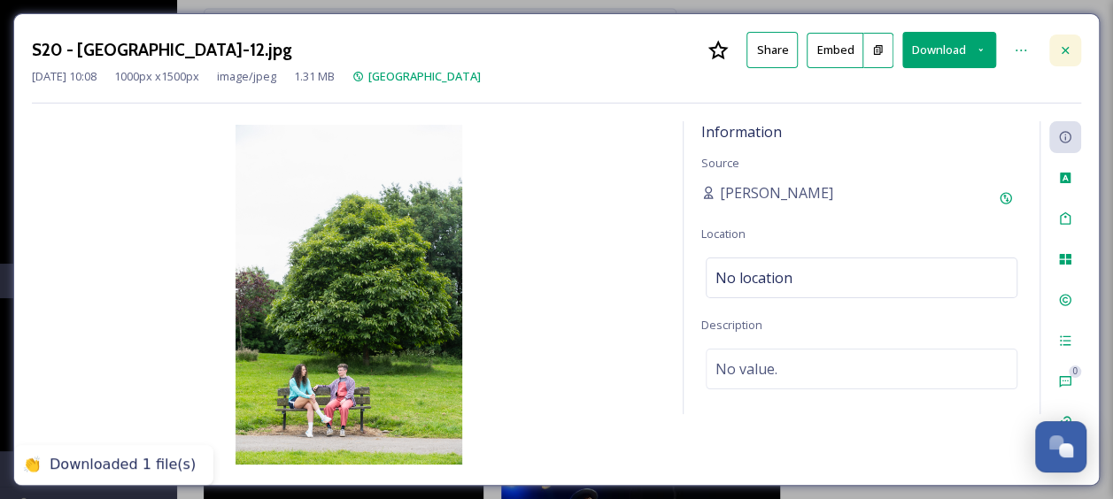
click at [1068, 55] on icon at bounding box center [1065, 50] width 14 height 14
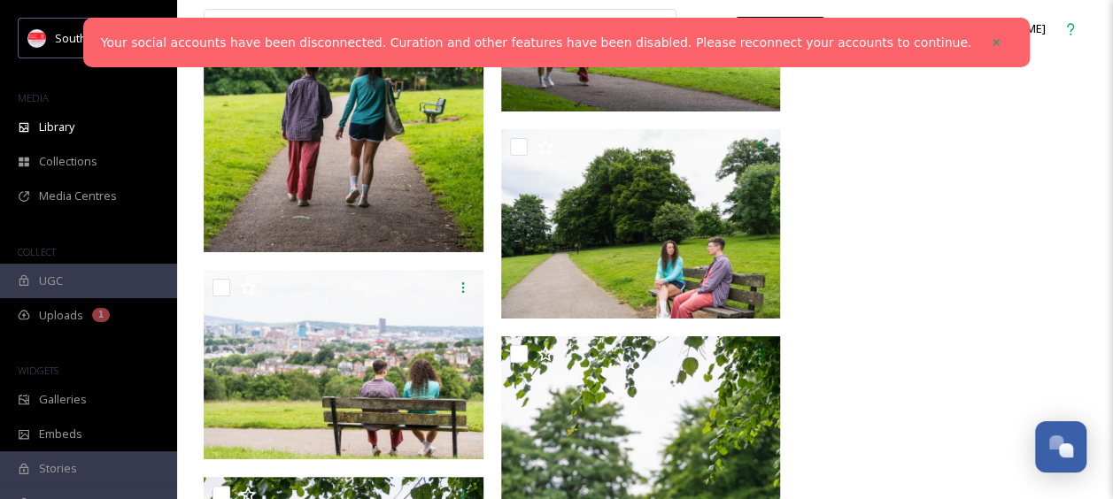
scroll to position [26795, 0]
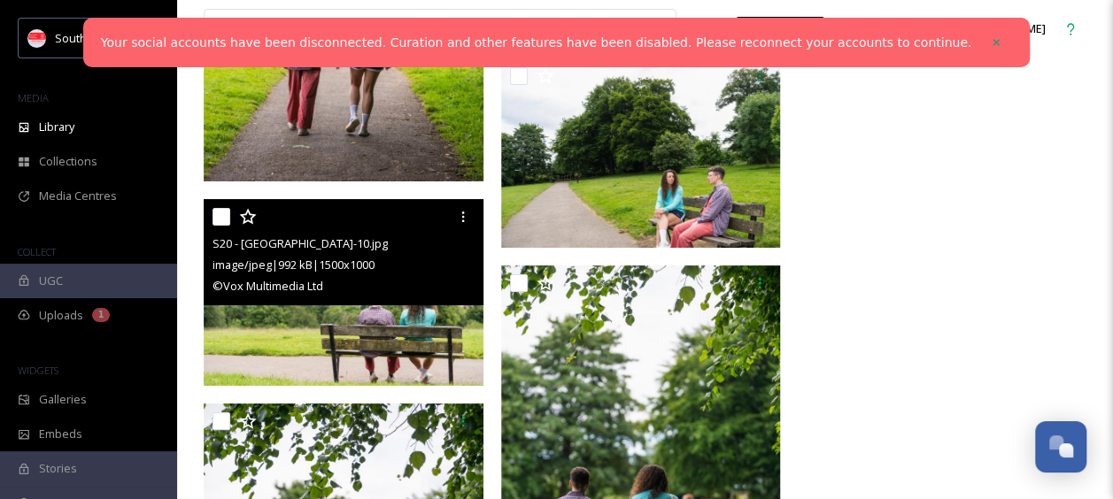
click at [292, 328] on img at bounding box center [344, 292] width 280 height 187
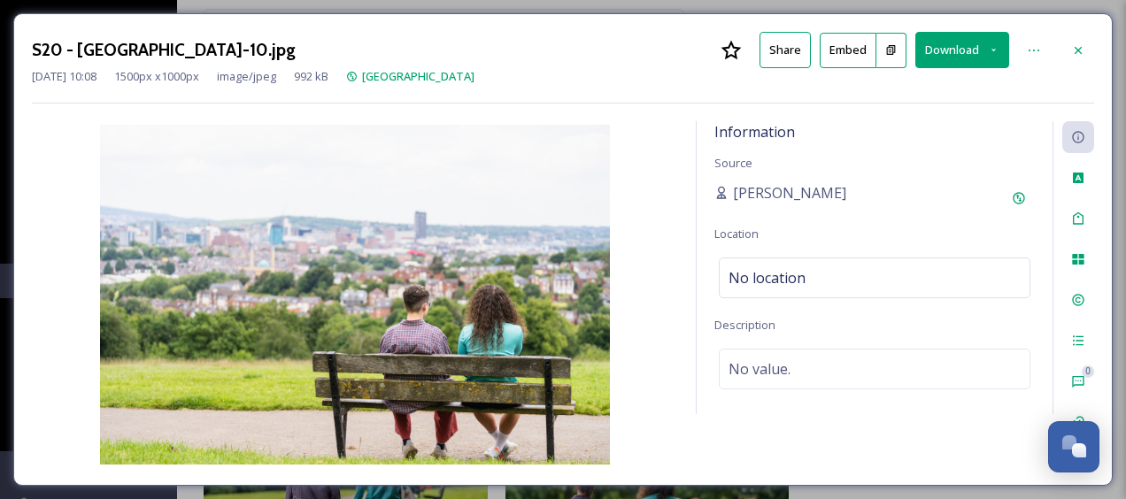
click at [933, 56] on button "Download" at bounding box center [962, 50] width 94 height 36
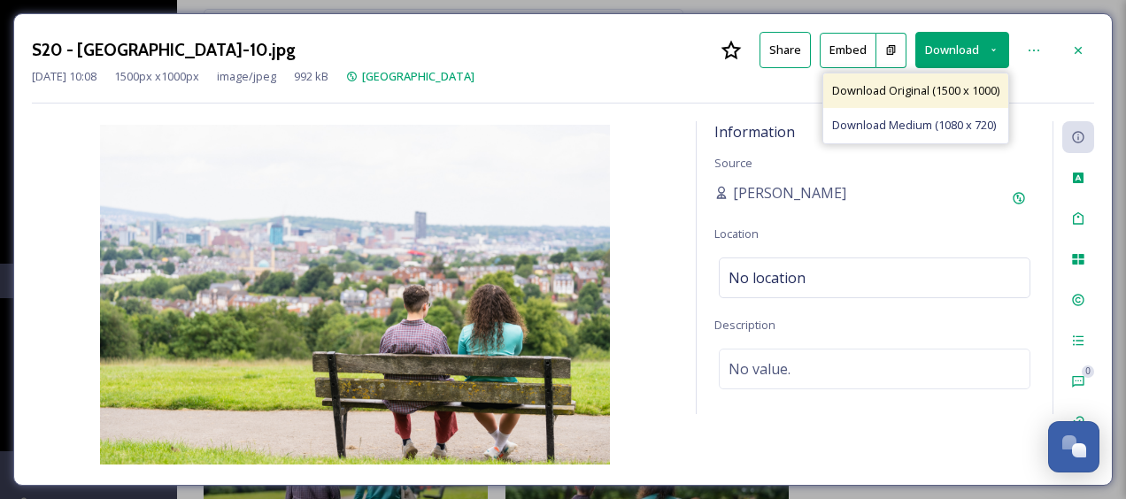
click at [895, 94] on span "Download Original (1500 x 1000)" at bounding box center [915, 90] width 167 height 17
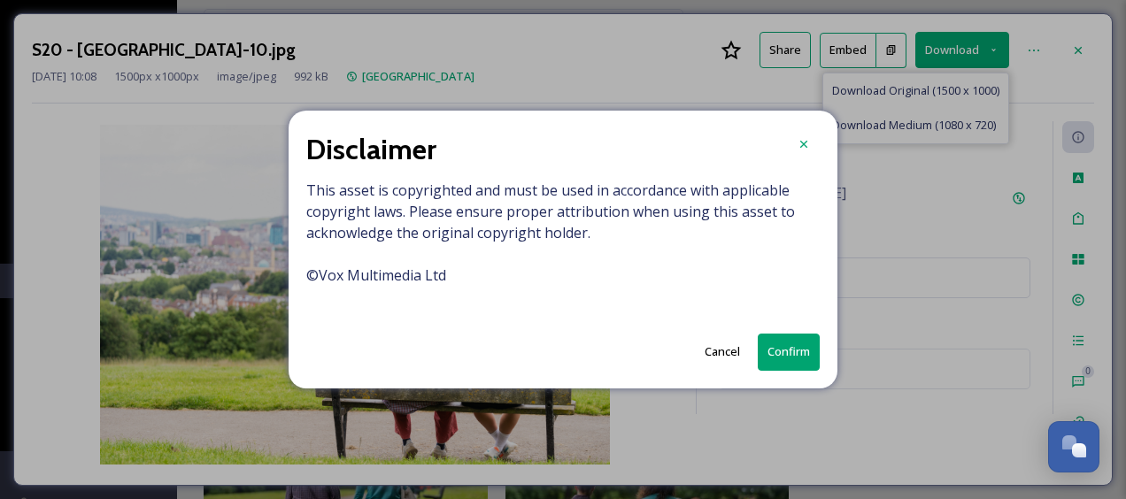
click at [795, 352] on button "Confirm" at bounding box center [789, 352] width 62 height 36
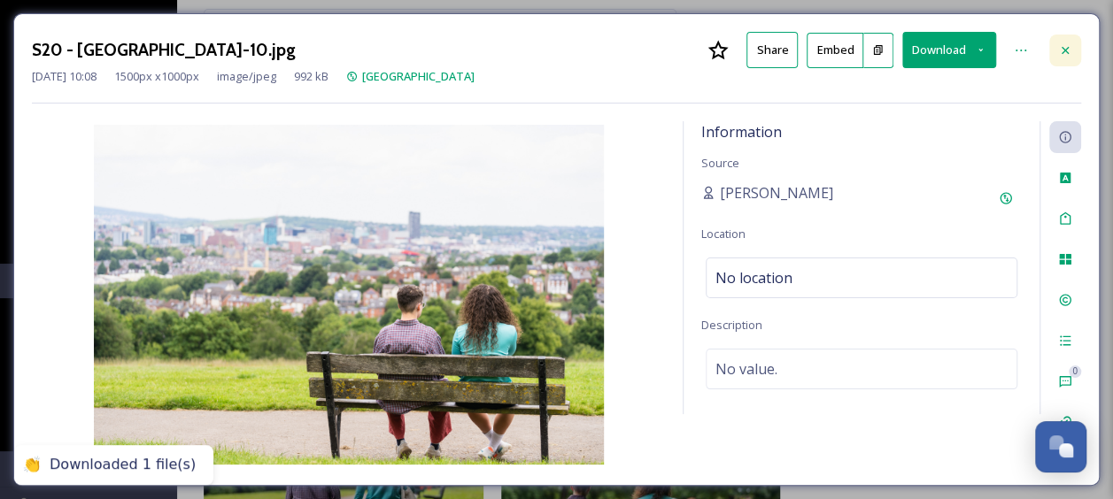
click at [1074, 46] on div at bounding box center [1065, 51] width 32 height 32
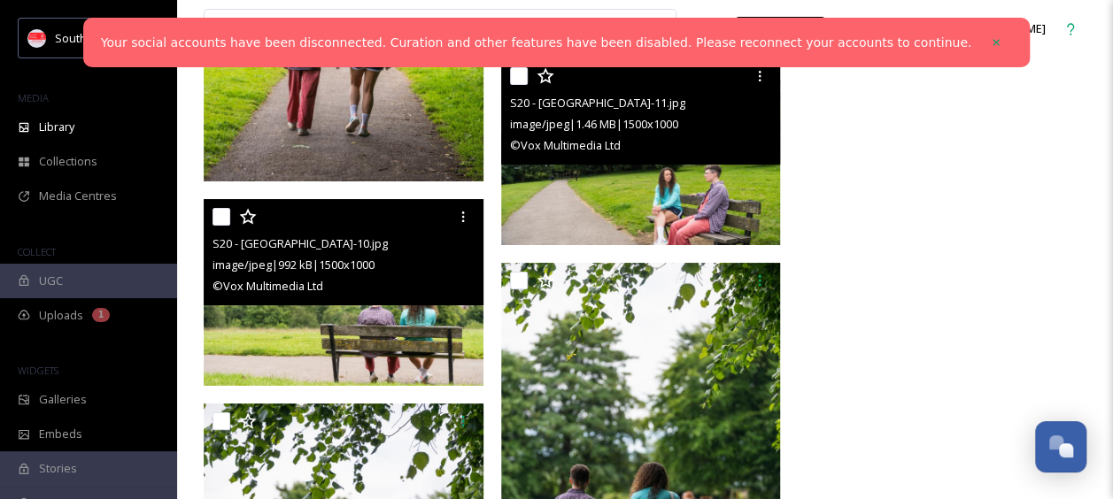
click at [663, 211] on img at bounding box center [641, 151] width 280 height 187
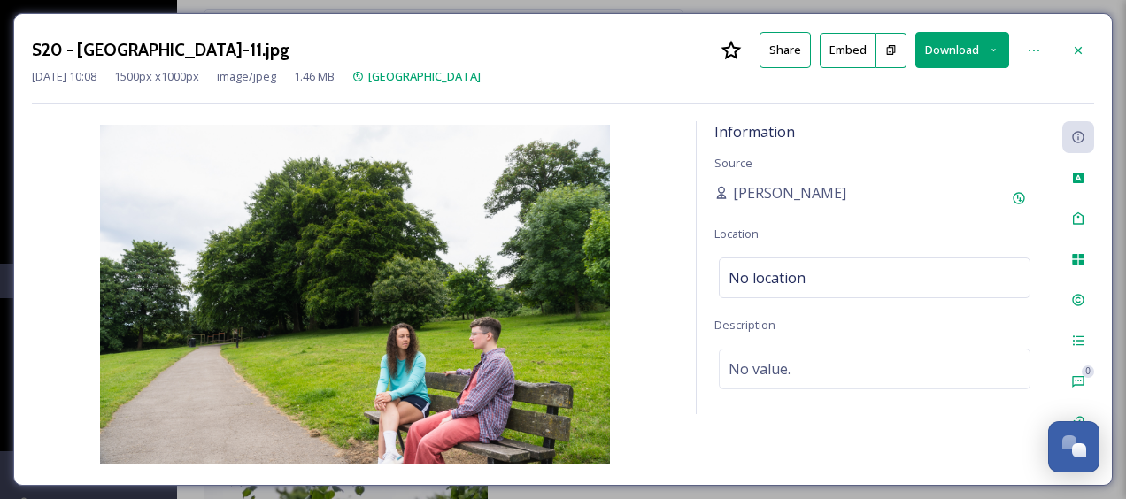
click at [954, 58] on button "Download" at bounding box center [962, 50] width 94 height 36
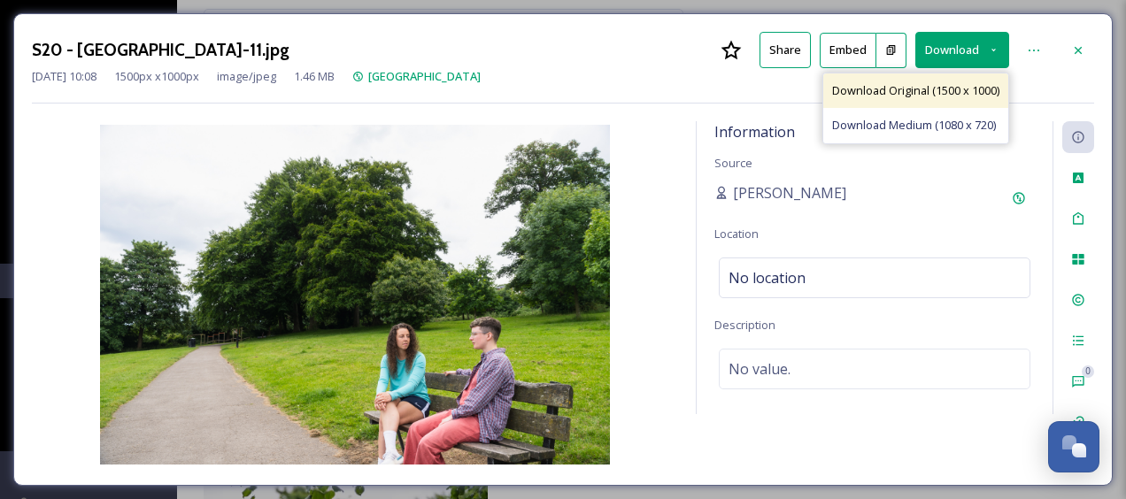
click at [947, 80] on div "Download Original (1500 x 1000)" at bounding box center [915, 90] width 185 height 35
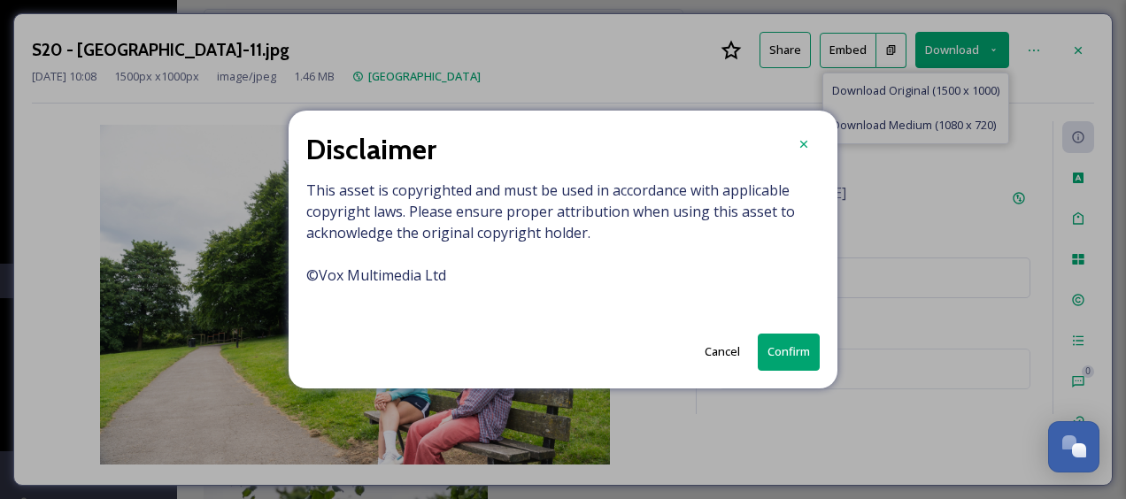
click at [786, 351] on button "Confirm" at bounding box center [789, 352] width 62 height 36
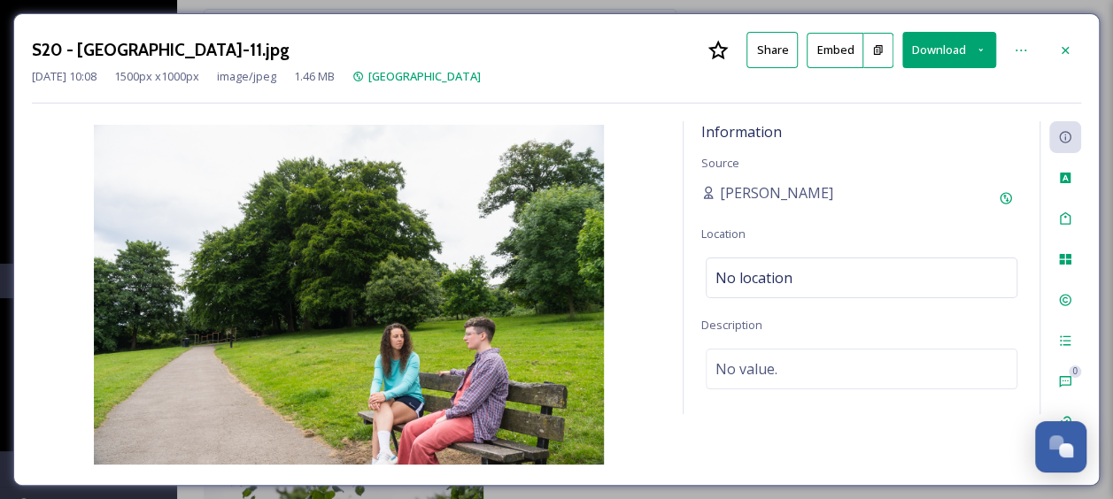
click at [549, 51] on div "S20 - [GEOGRAPHIC_DATA]-11.jpg Share Embed Download" at bounding box center [556, 50] width 1049 height 36
click at [1059, 44] on icon at bounding box center [1065, 50] width 14 height 14
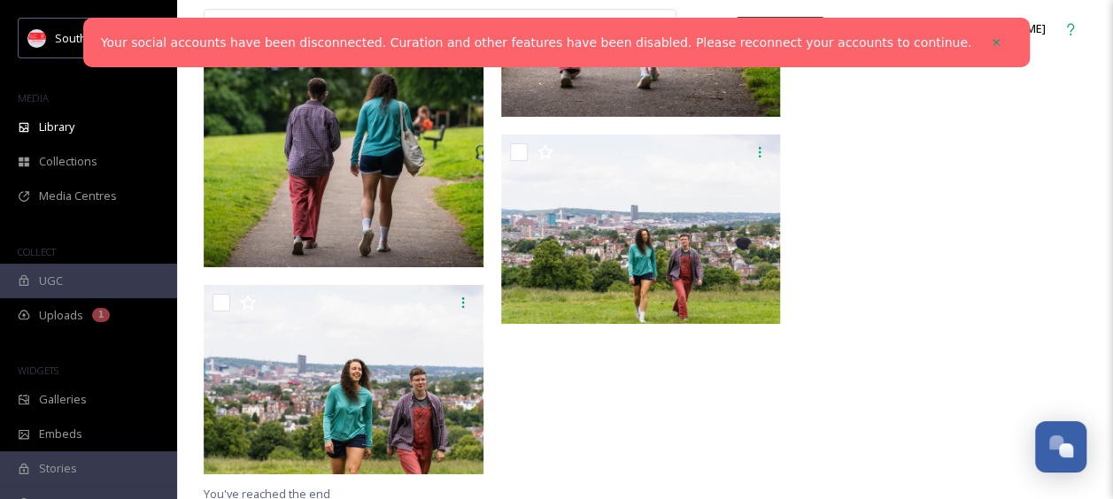
scroll to position [27365, 0]
